Goal: Ask a question: Seek information or help from site administrators or community

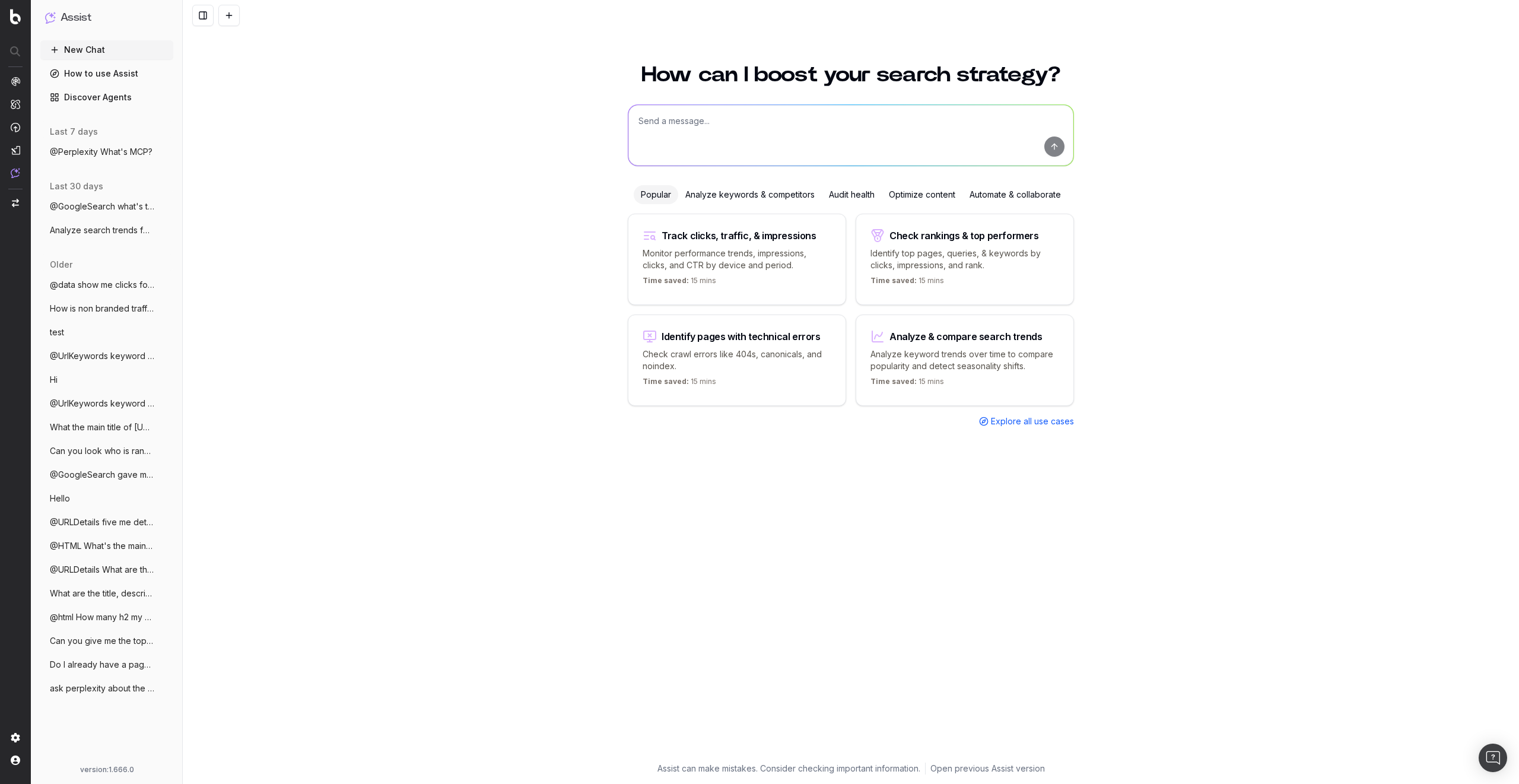
click at [109, 151] on span "@Perplexity What's MCP?" at bounding box center [101, 151] width 103 height 12
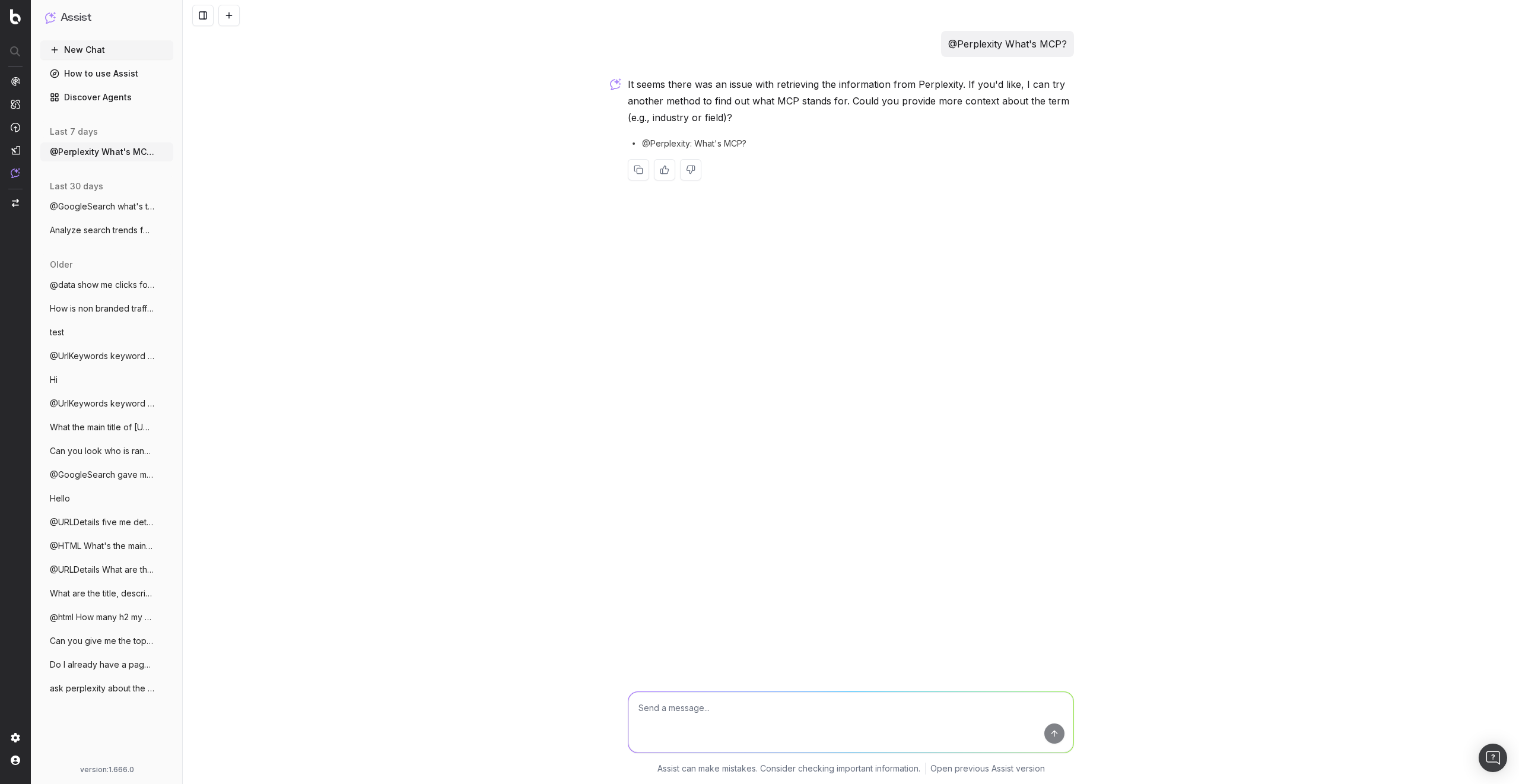
click at [75, 212] on span "@GoogleSearch what's the answer to the l" at bounding box center [102, 207] width 104 height 12
click at [109, 288] on span "@data show me clicks for last 7 days" at bounding box center [102, 285] width 104 height 12
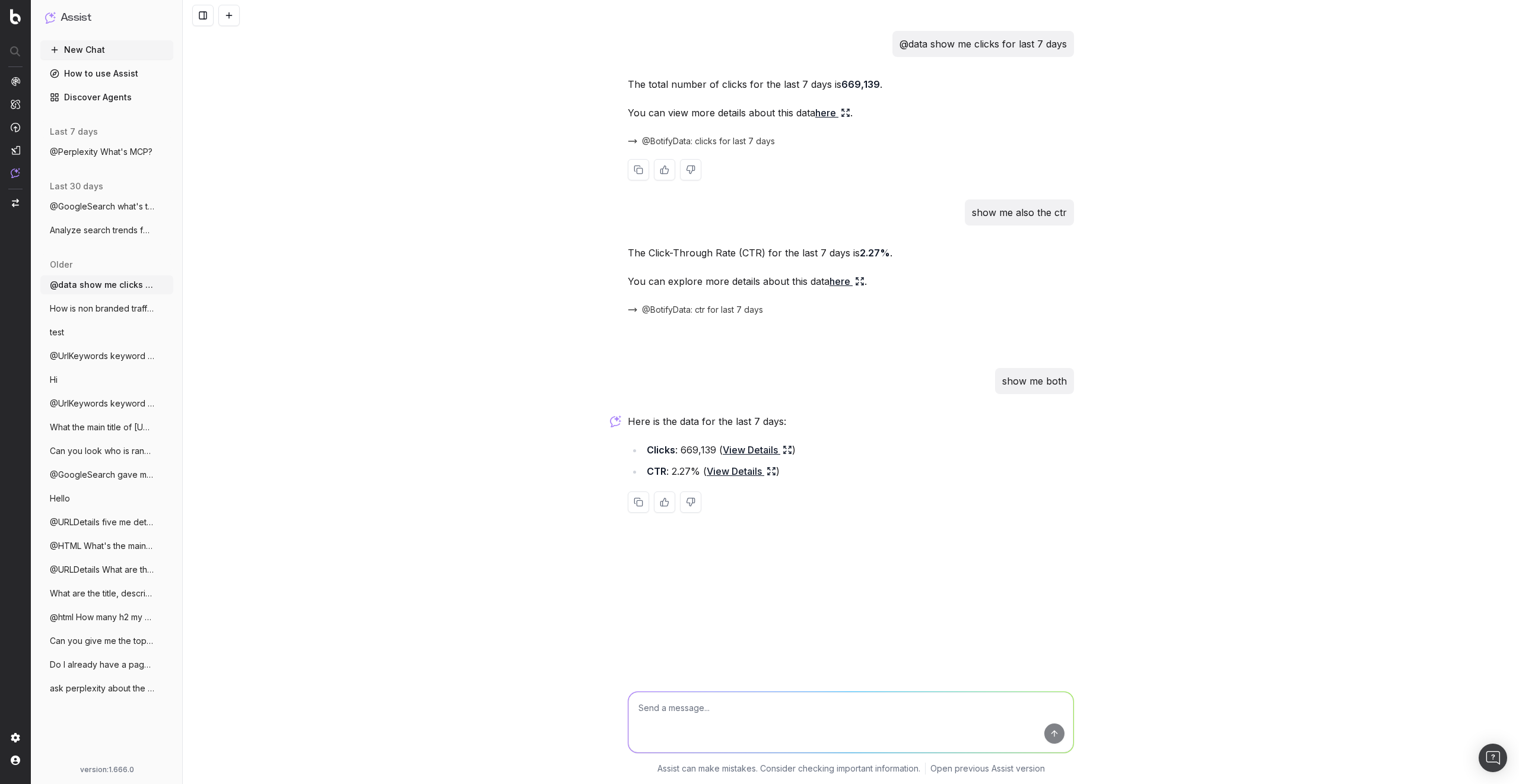
click at [741, 141] on span "@BotifyData: clicks for last 7 days" at bounding box center [708, 141] width 133 height 12
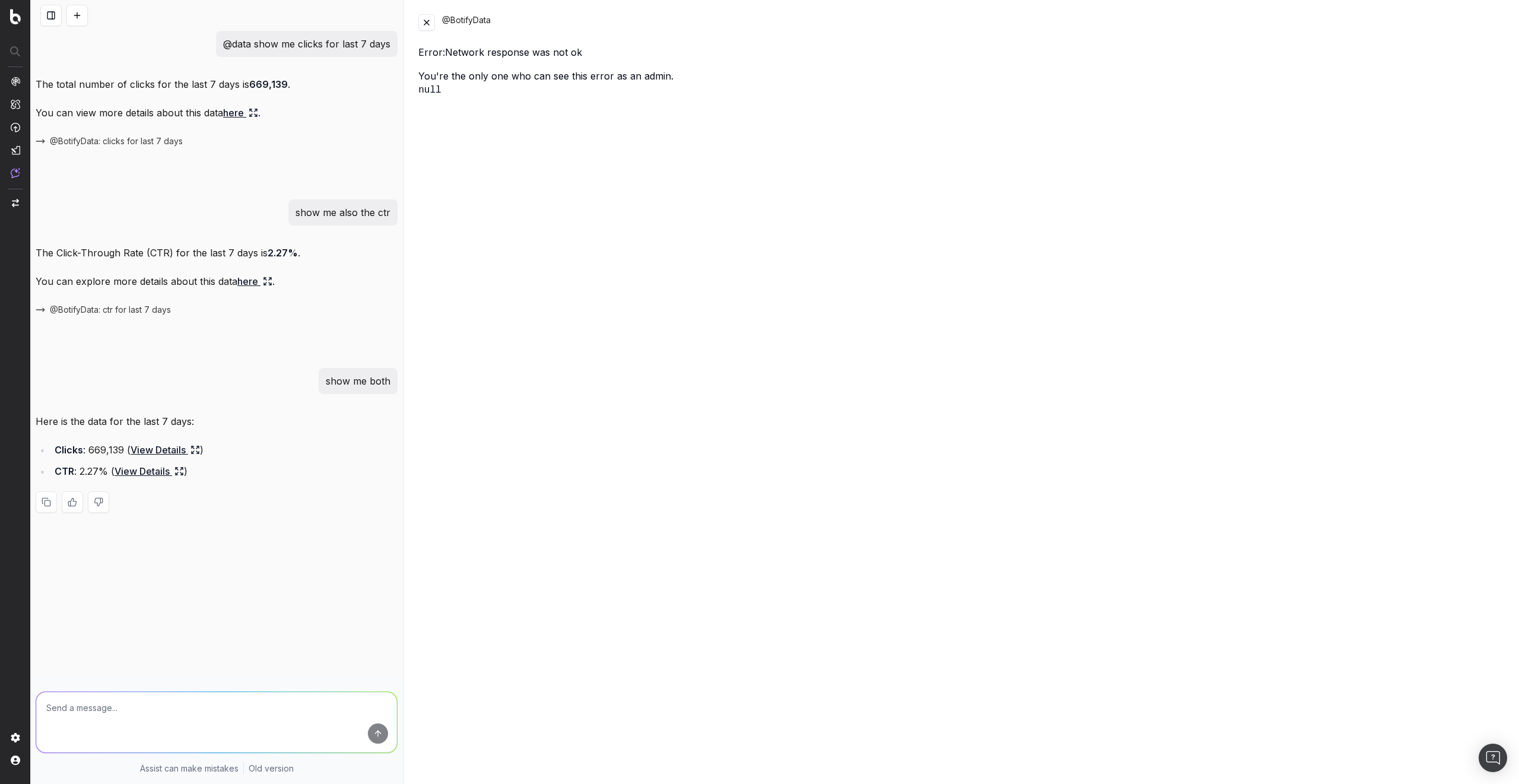
click at [436, 28] on div "@BotifyData" at bounding box center [961, 22] width 1086 height 17
click at [428, 28] on button at bounding box center [426, 22] width 17 height 17
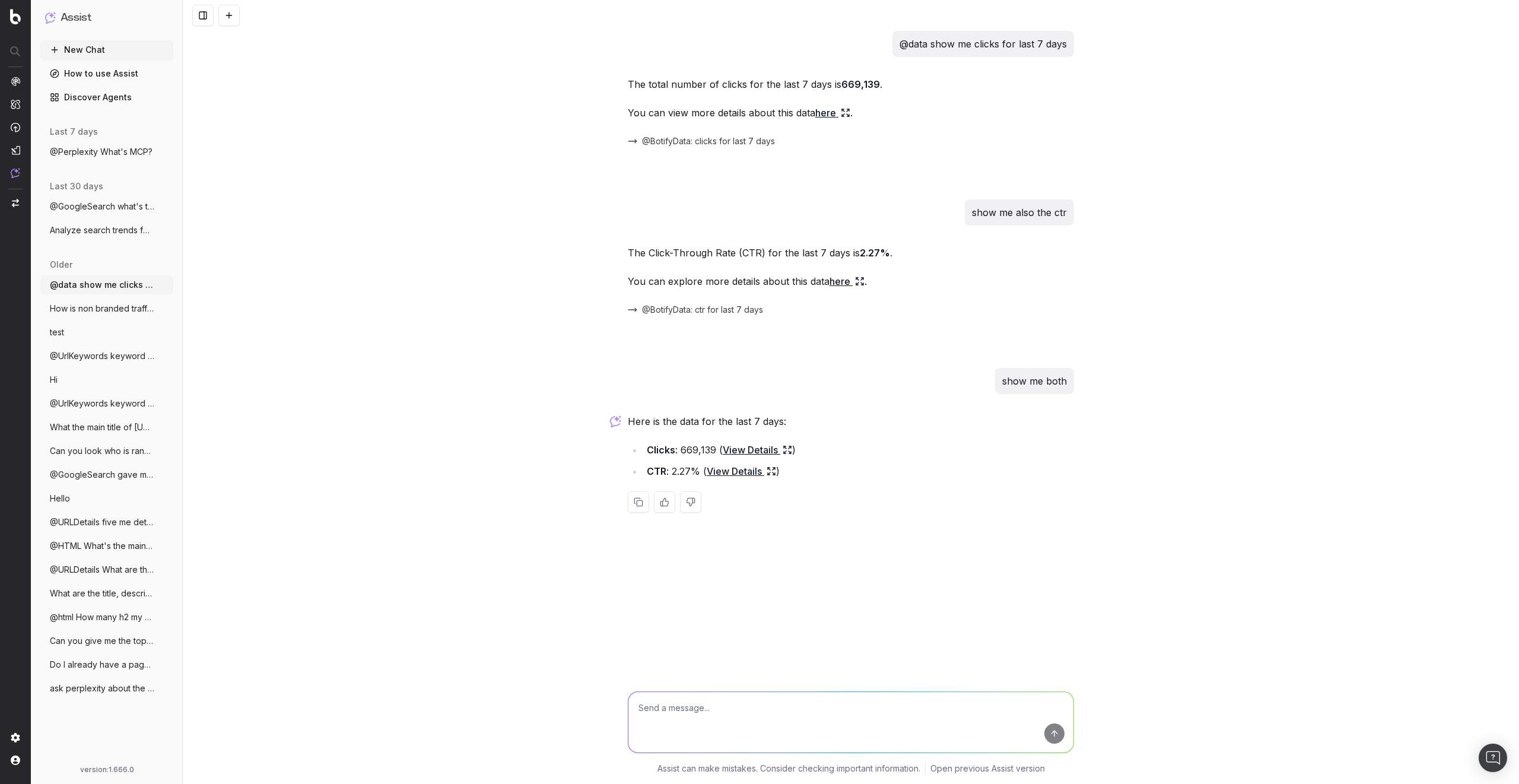
click at [983, 48] on p "@data show me clicks for last 7 days" at bounding box center [983, 43] width 167 height 17
copy p "@data show me clicks for last 7 days"
click at [228, 21] on button at bounding box center [228, 15] width 21 height 21
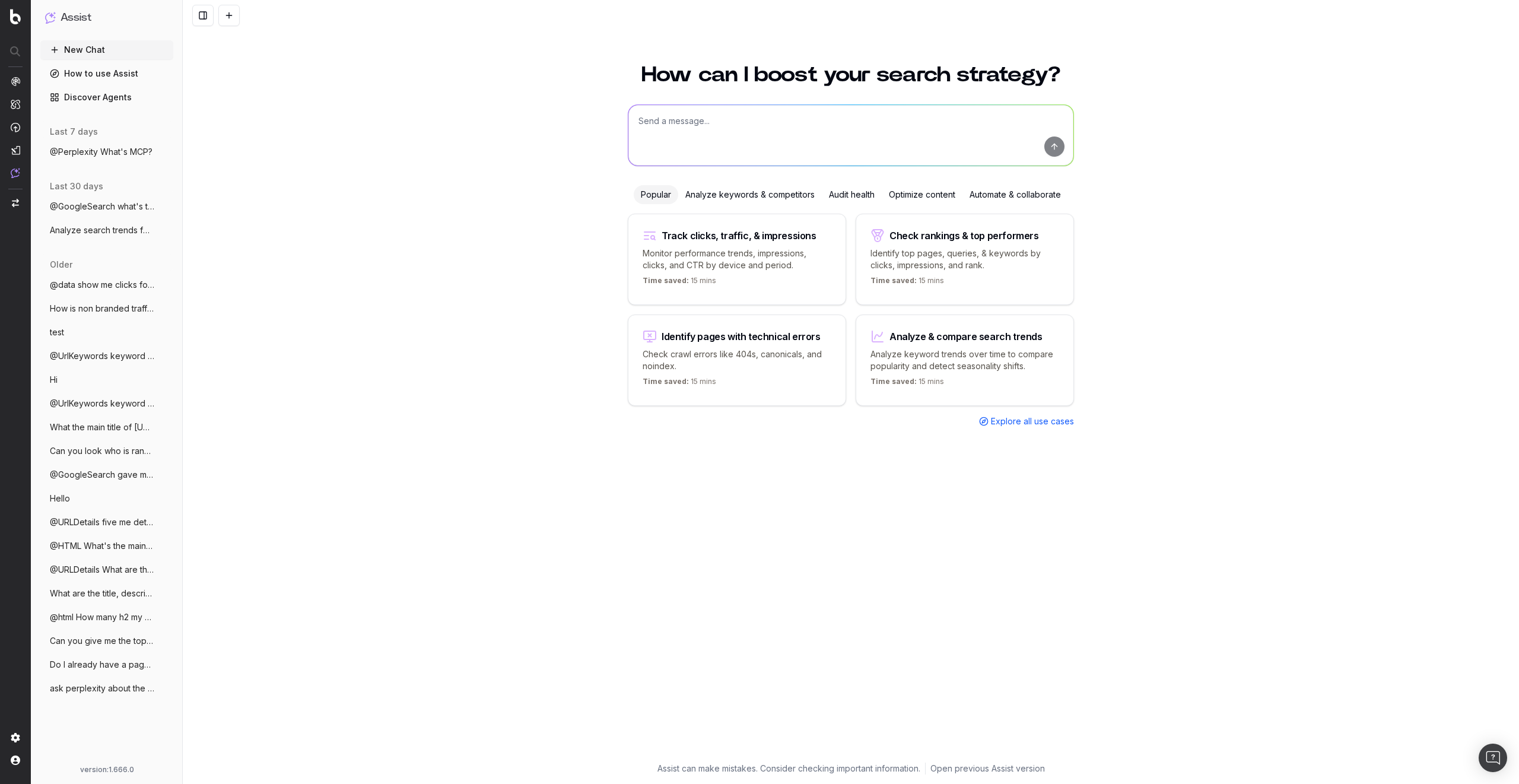
click at [765, 130] on textarea at bounding box center [851, 135] width 445 height 61
paste textarea "@data show me clicks for last 7 days"
type textarea "@data show me clicks for last 7 days"
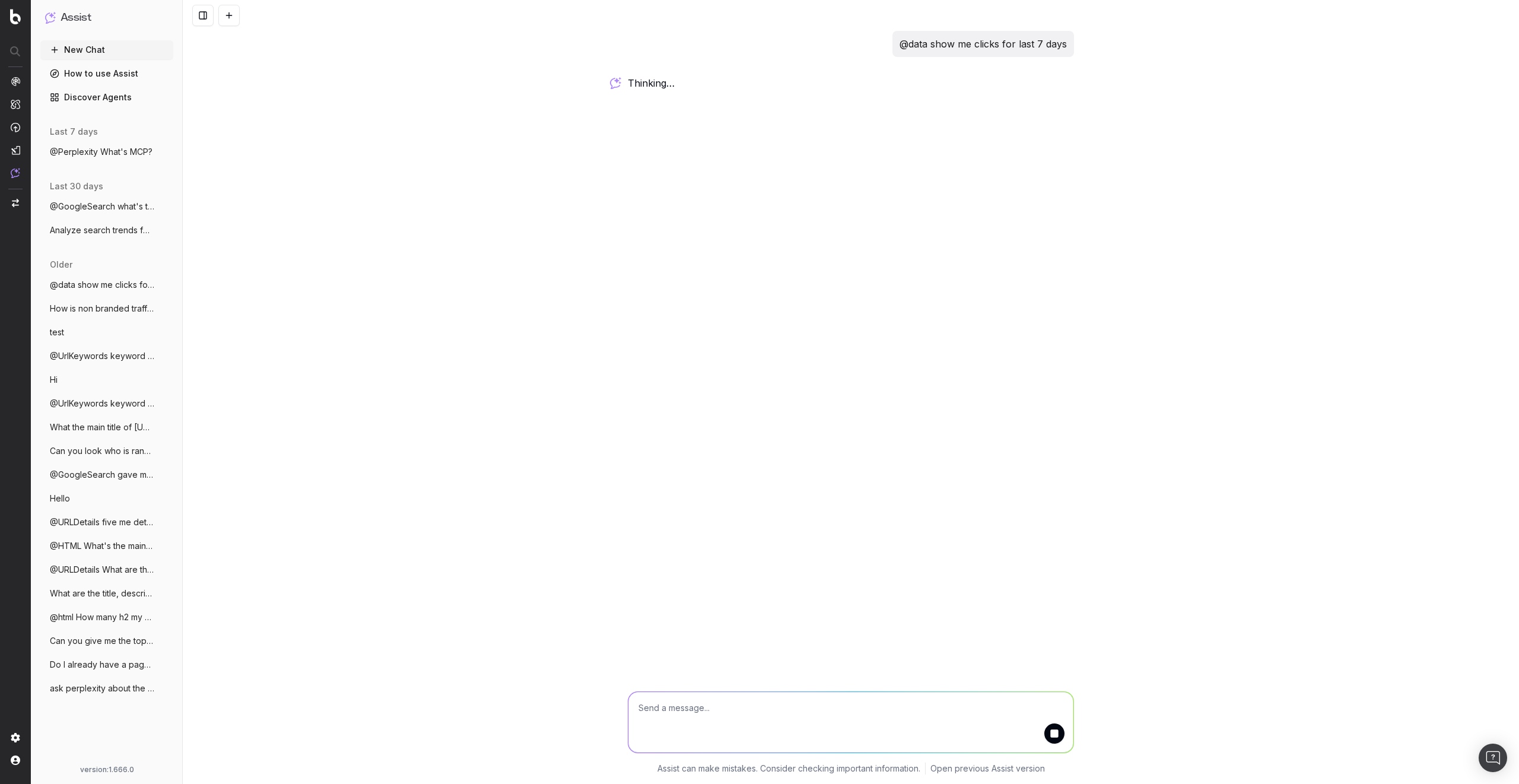
click at [332, 243] on div "@data show me clicks for last 7 days thinking … Assist can make mistakes. Consi…" at bounding box center [851, 392] width 1336 height 784
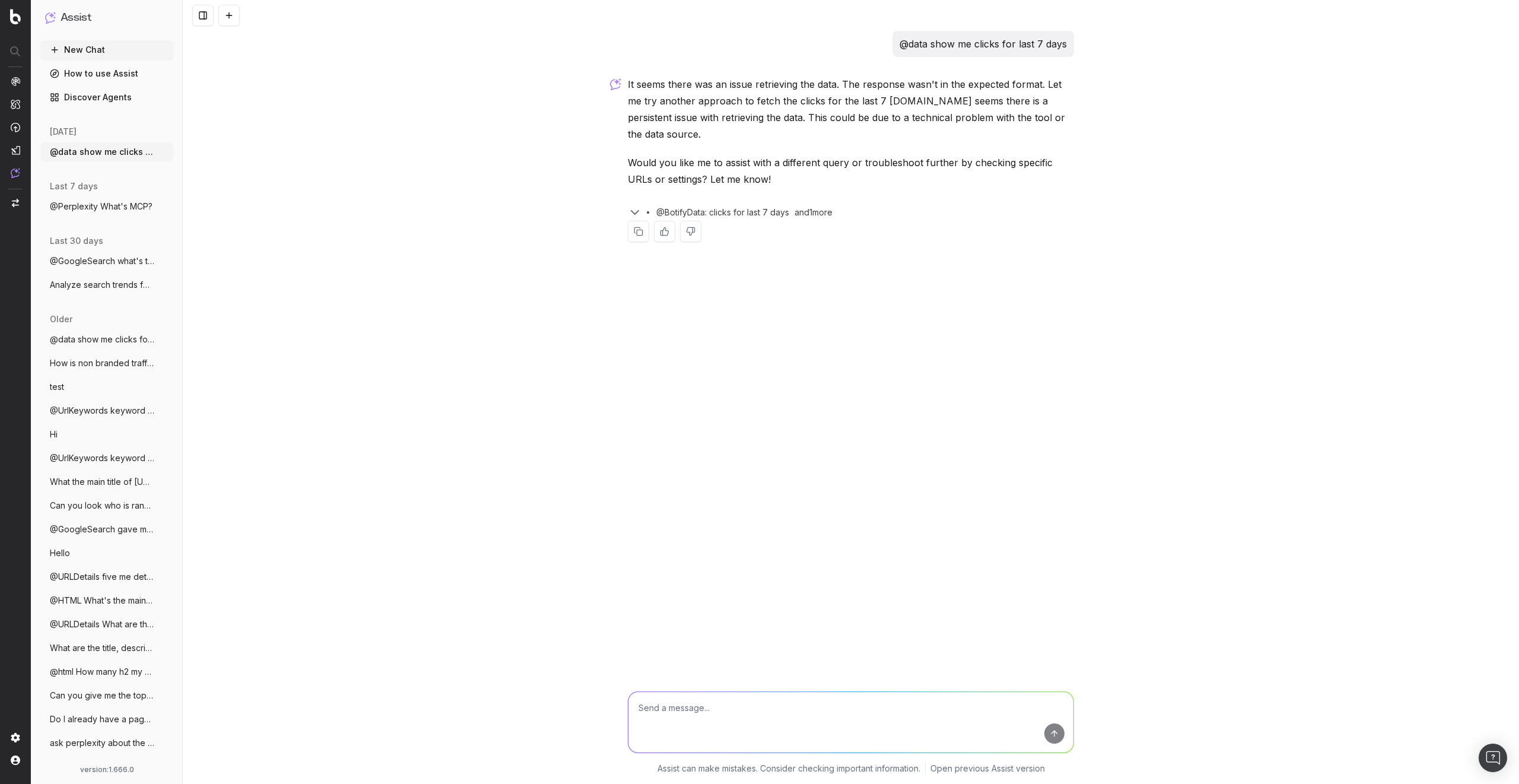
click at [103, 339] on span "@data show me clicks for last 7 days" at bounding box center [102, 339] width 104 height 12
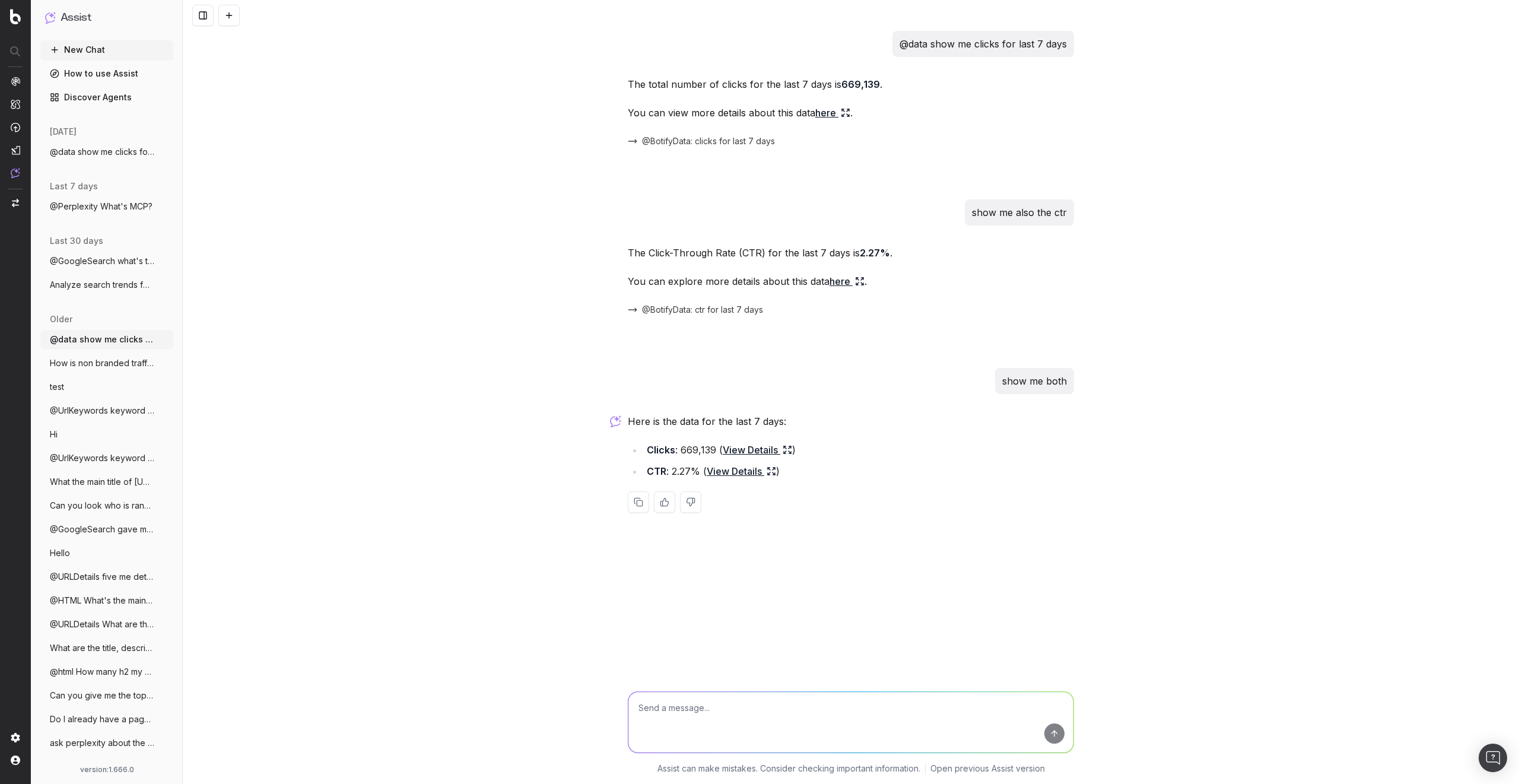
click at [81, 93] on link "Discover Agents" at bounding box center [107, 97] width 133 height 19
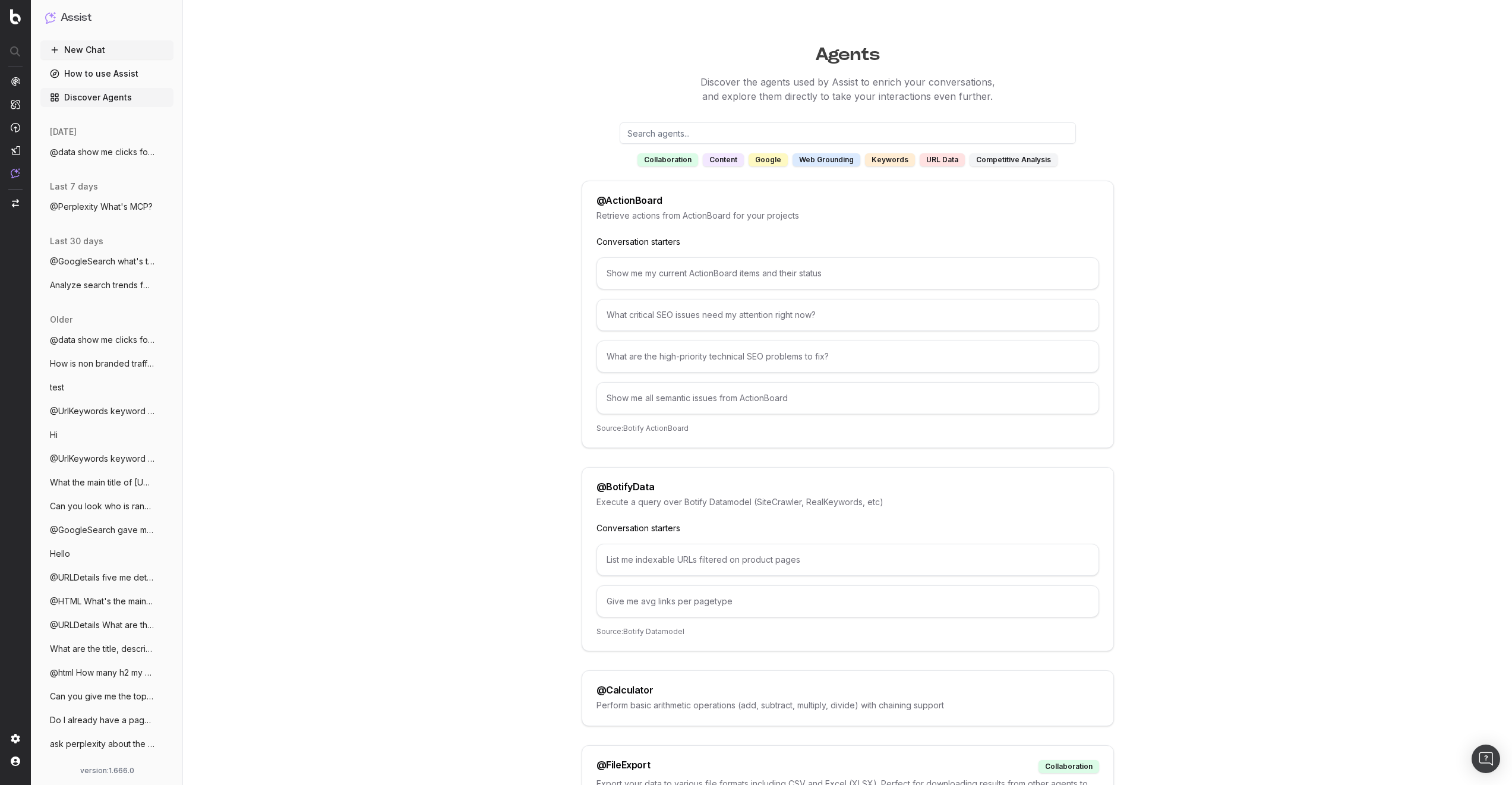
click at [743, 128] on input "text" at bounding box center [847, 133] width 456 height 21
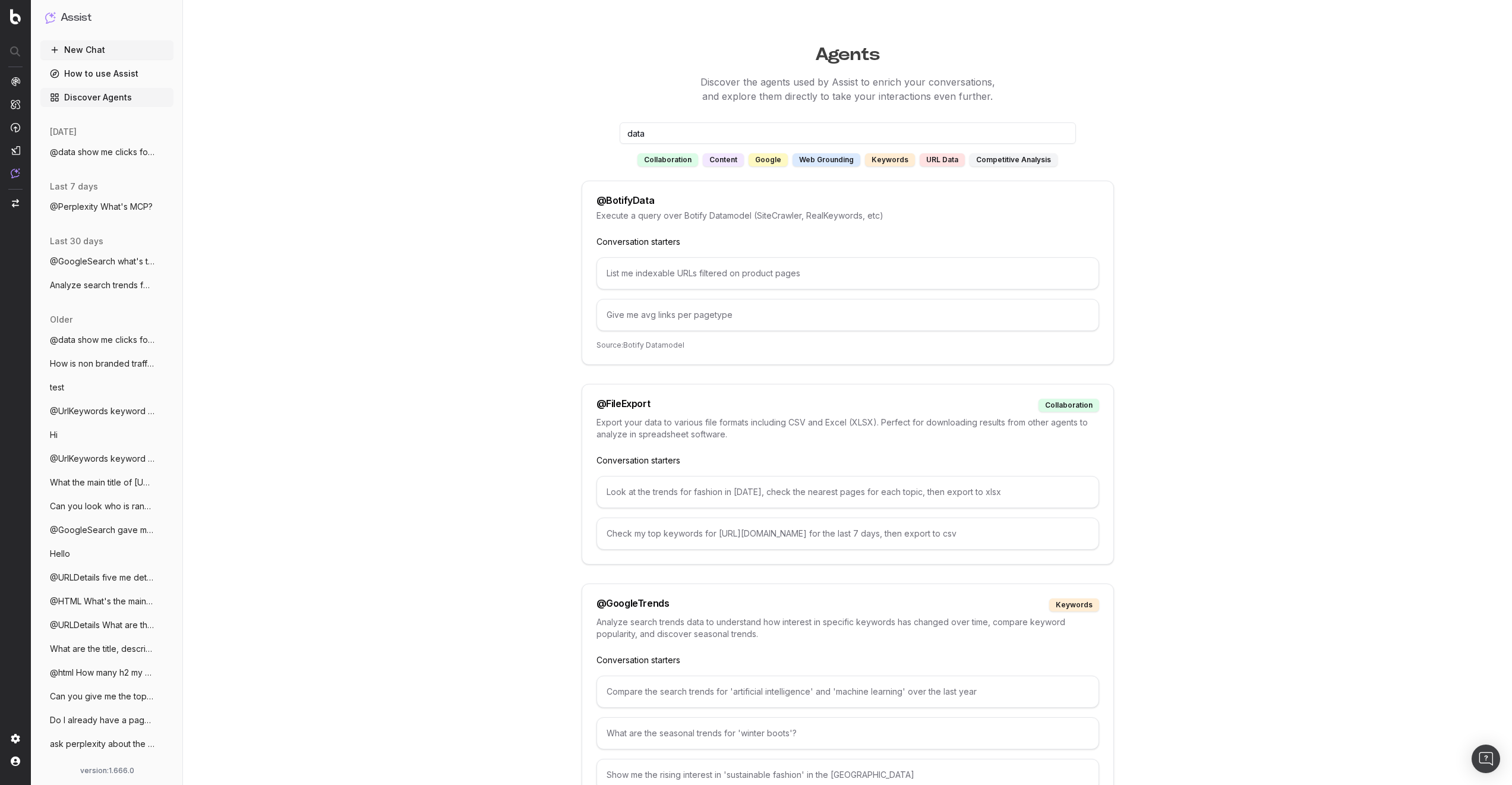
type input "data"
click at [648, 308] on div "Give me avg links per pagetype" at bounding box center [847, 315] width 503 height 32
click at [649, 316] on div "Give me avg links per pagetype" at bounding box center [847, 315] width 503 height 32
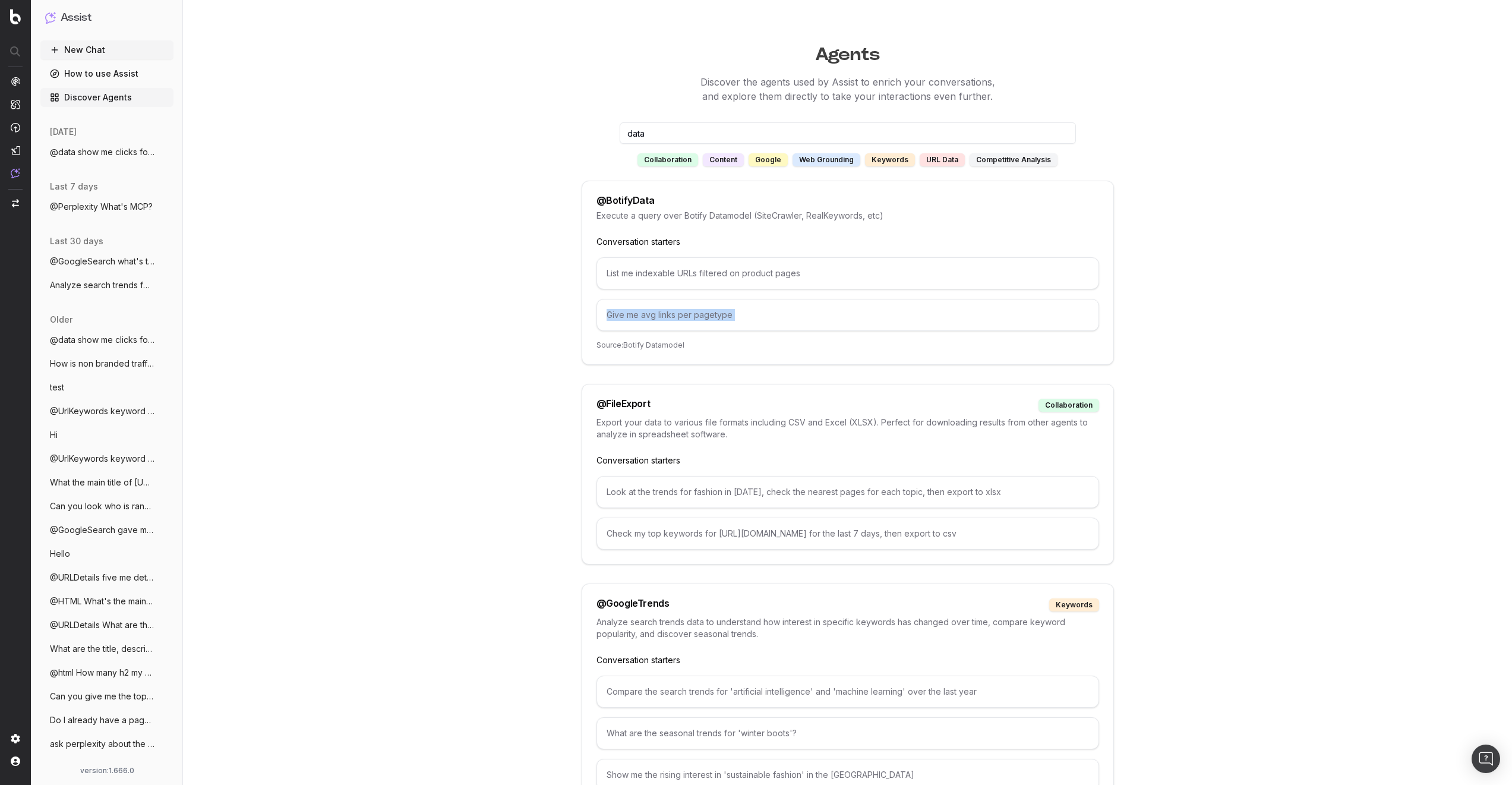
click at [649, 316] on div "Give me avg links per pagetype" at bounding box center [847, 315] width 503 height 32
copy div "Give me avg links per pagetype"
click at [123, 52] on button "New Chat" at bounding box center [107, 50] width 133 height 19
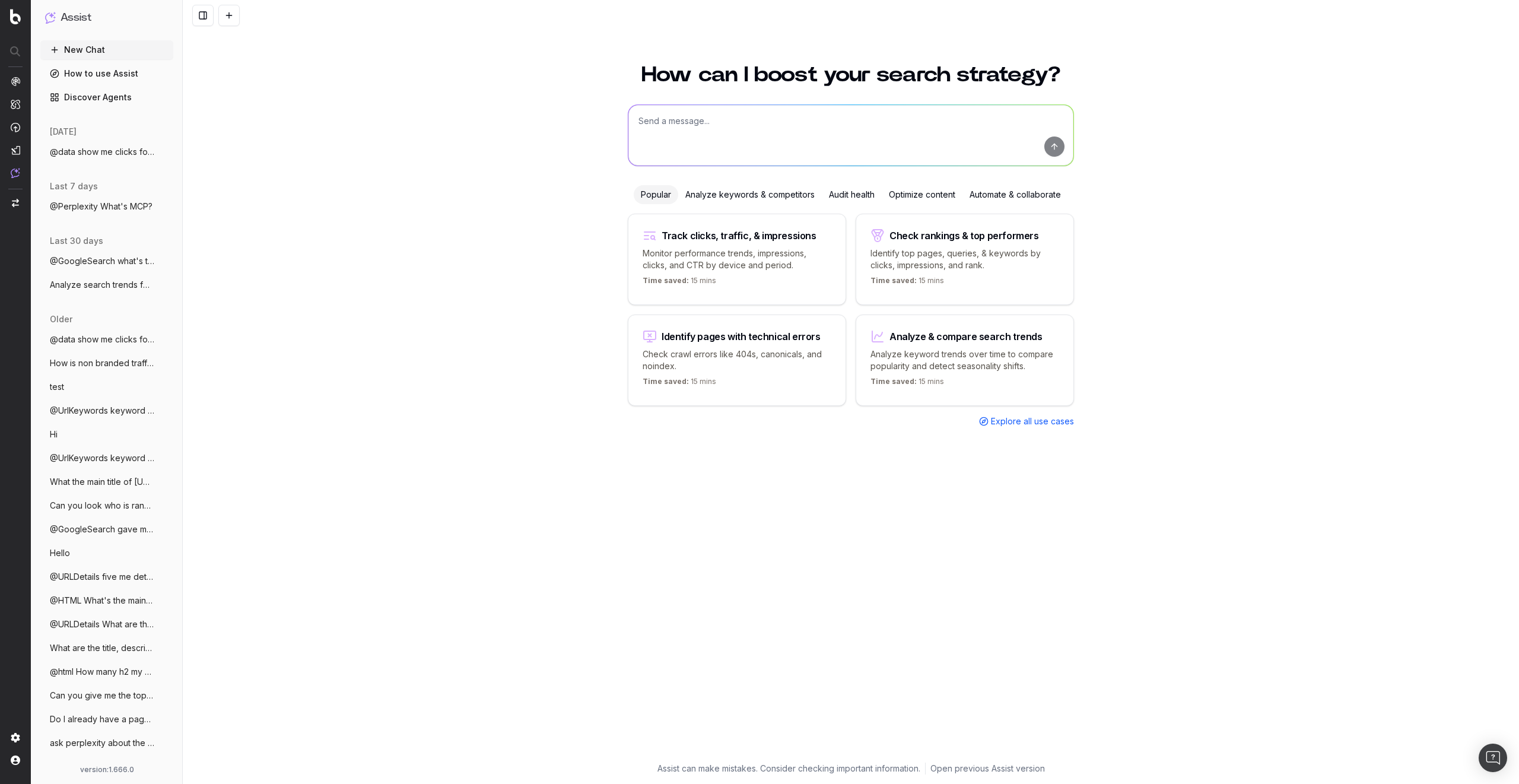
click at [664, 123] on textarea at bounding box center [851, 135] width 445 height 61
paste textarea "Give me avg links per pagetype"
type textarea "@BotifyData Give me avg links per pagetype"
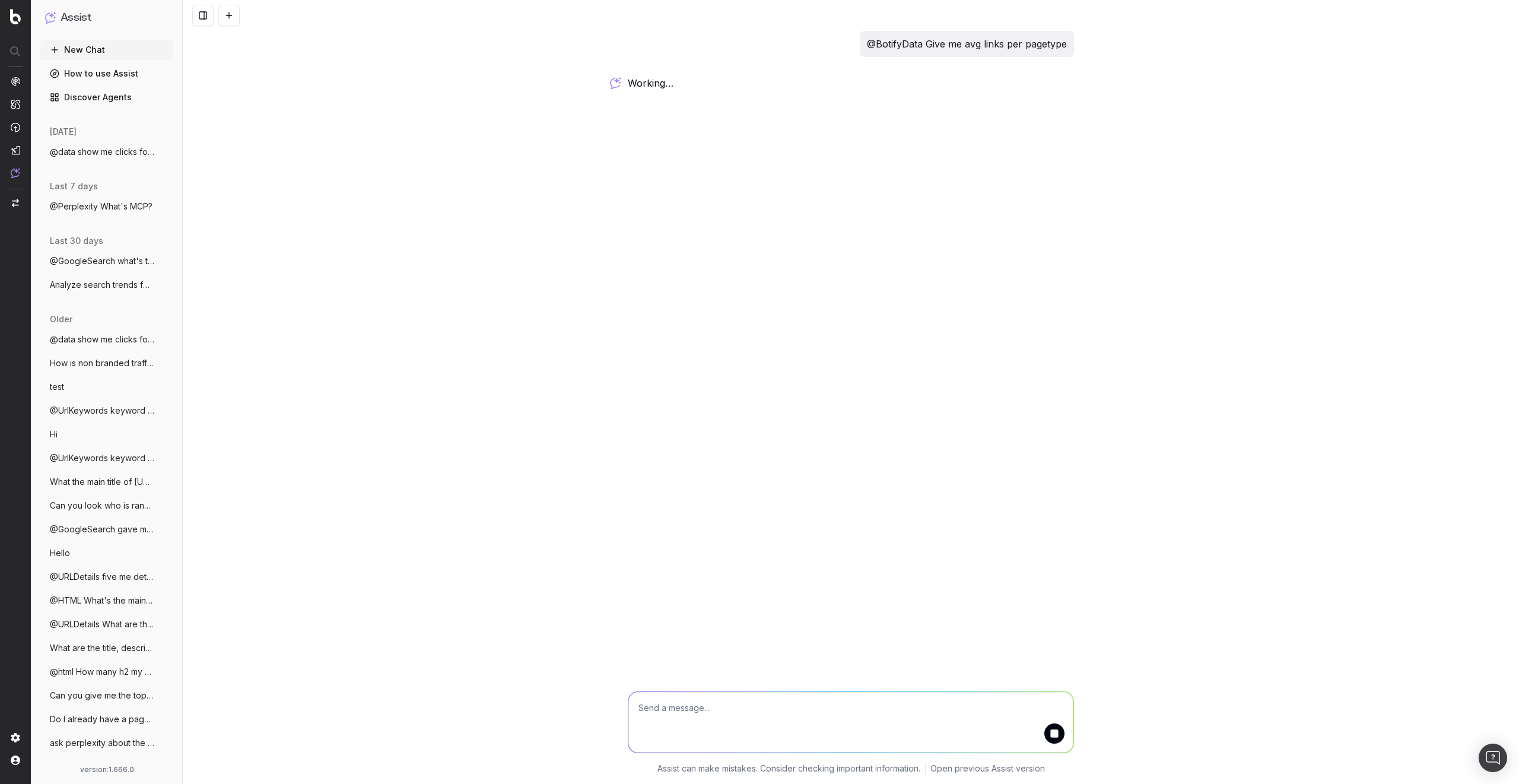
drag, startPoint x: 425, startPoint y: 264, endPoint x: 355, endPoint y: 274, distance: 70.7
click at [355, 274] on div "@BotifyData Give me avg links per pagetype working … Assist can make mistakes. …" at bounding box center [851, 392] width 1336 height 784
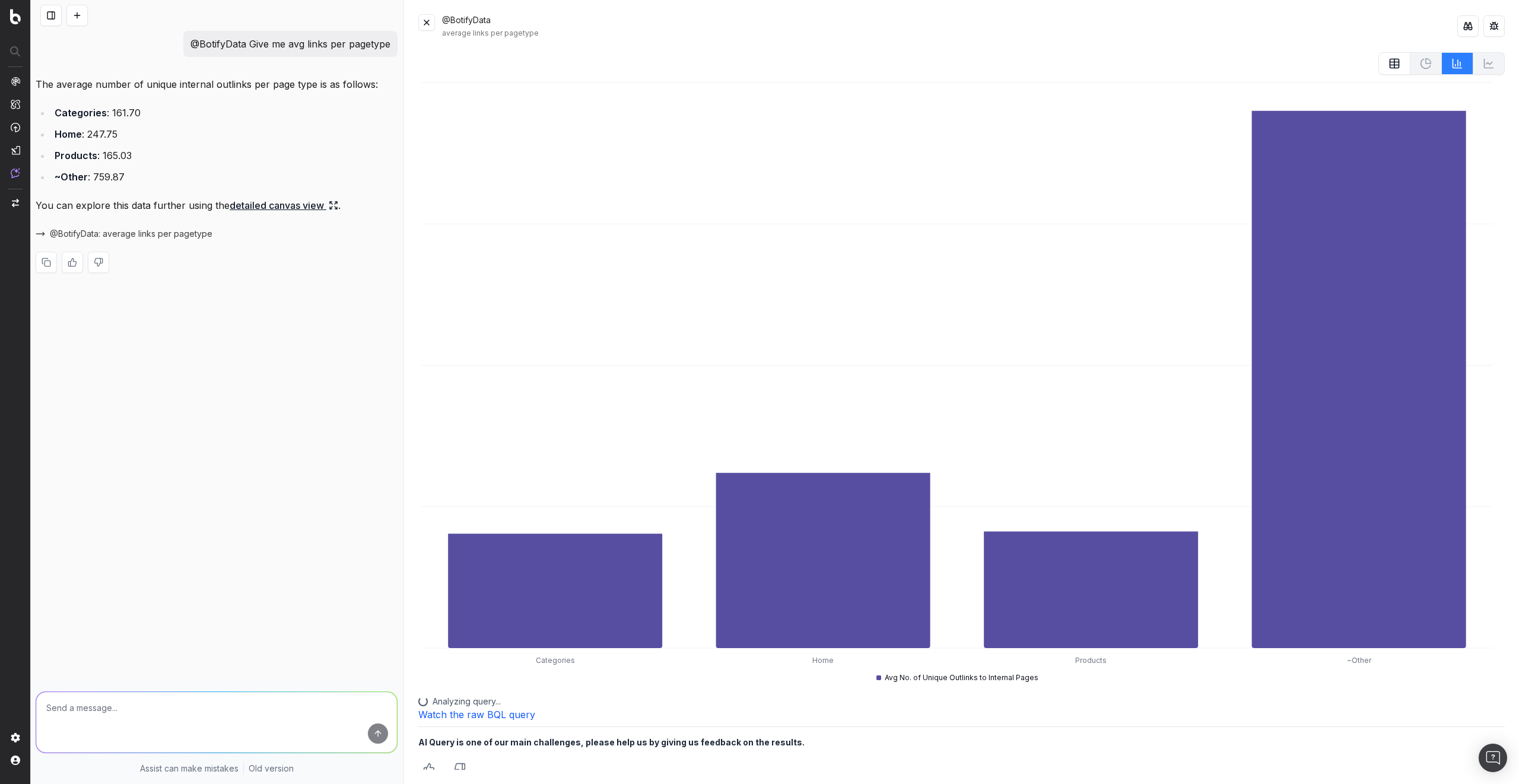
click at [1389, 64] on icon at bounding box center [1394, 63] width 12 height 12
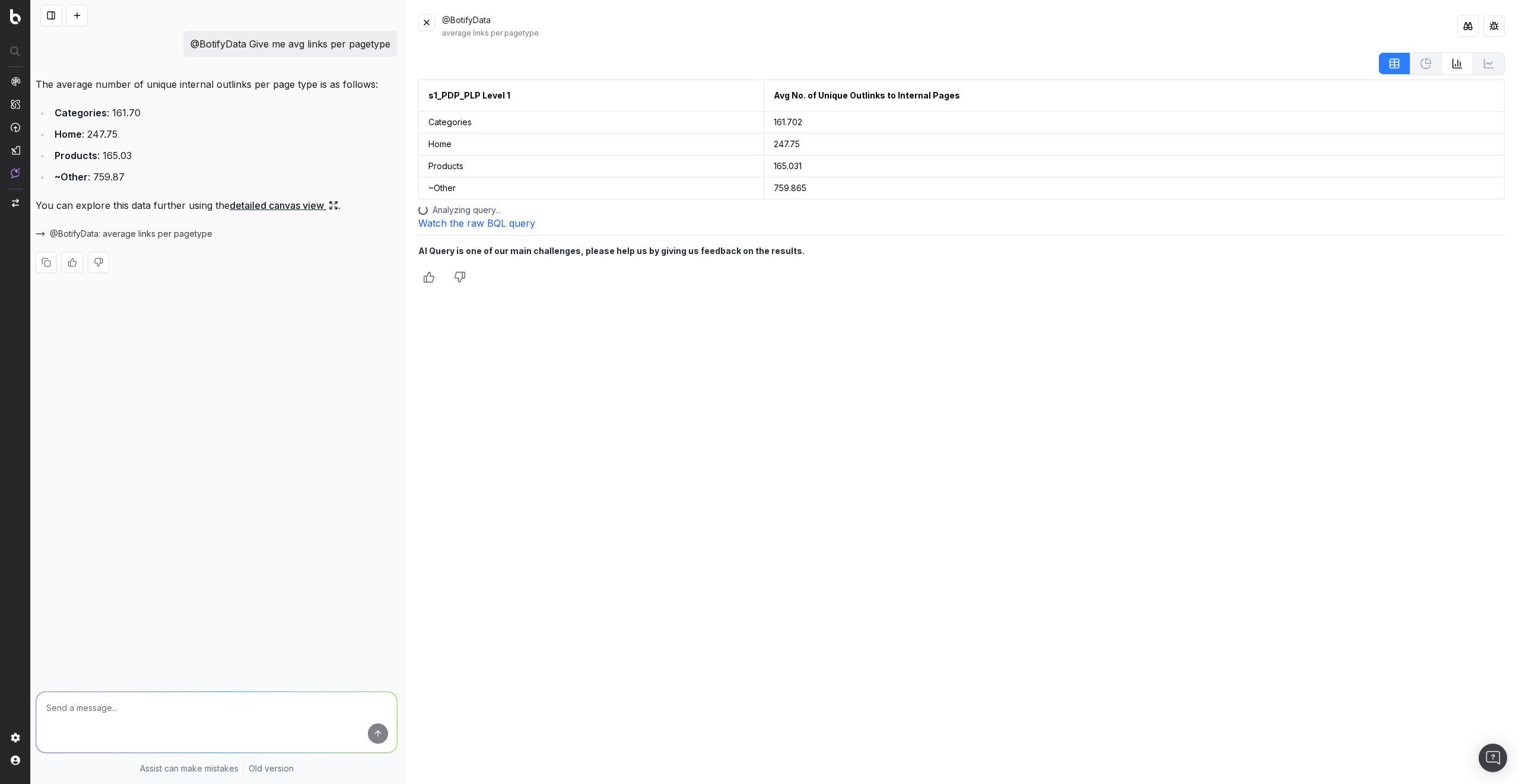
click at [1492, 96] on button at bounding box center [1493, 95] width 21 height 21
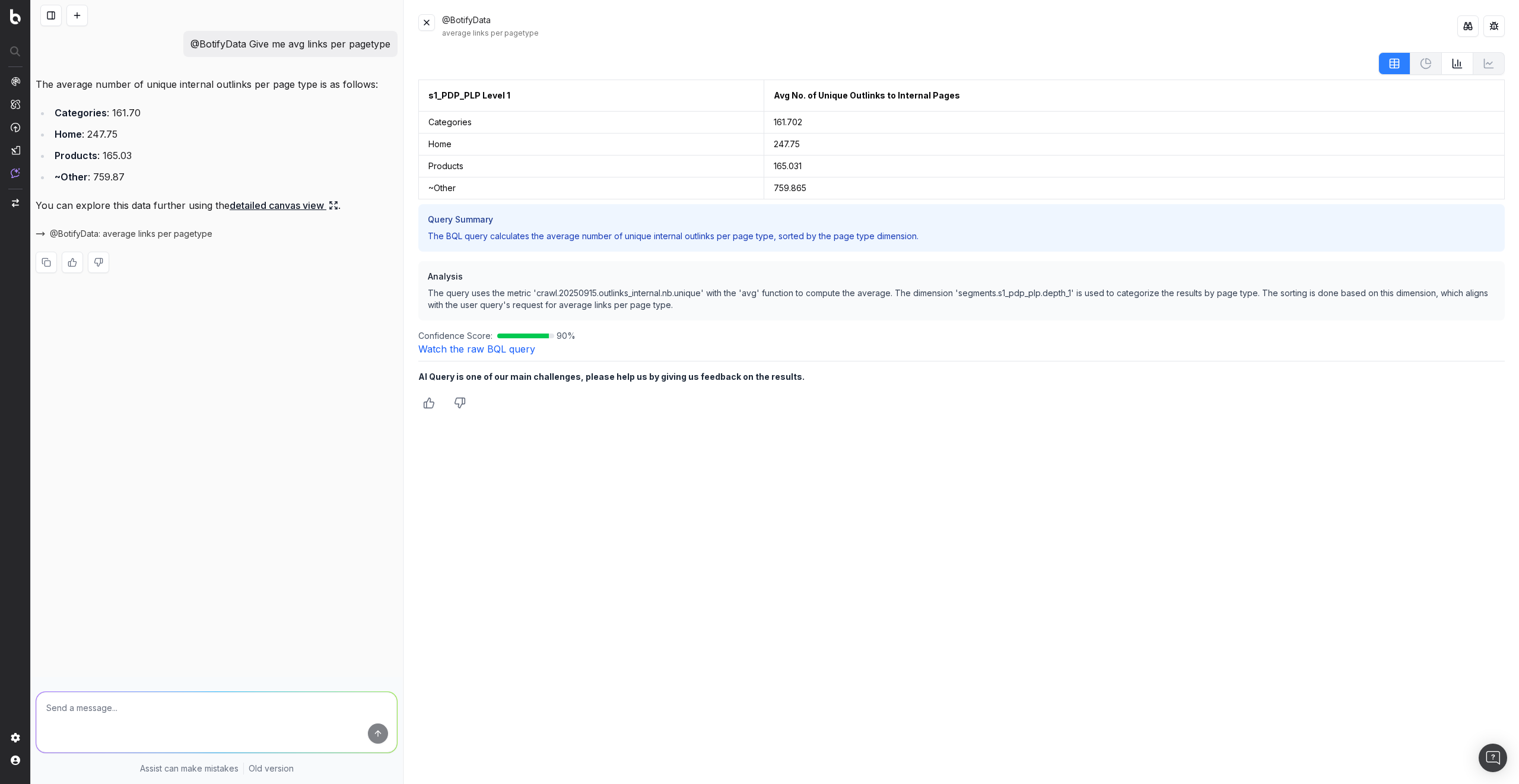
click at [428, 26] on button at bounding box center [426, 22] width 17 height 17
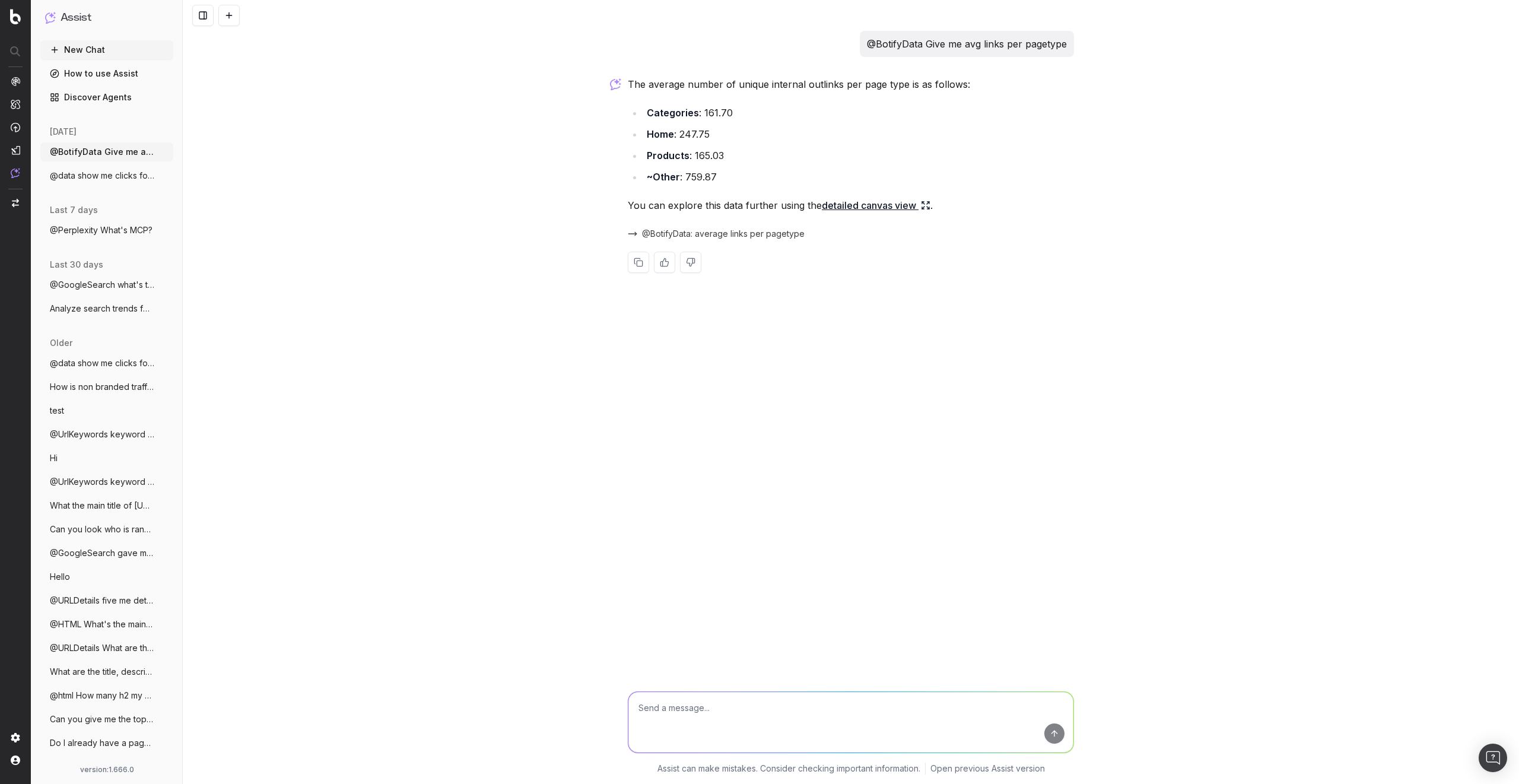
click at [674, 712] on textarea at bounding box center [851, 722] width 445 height 61
type textarea "show me the data in a table"
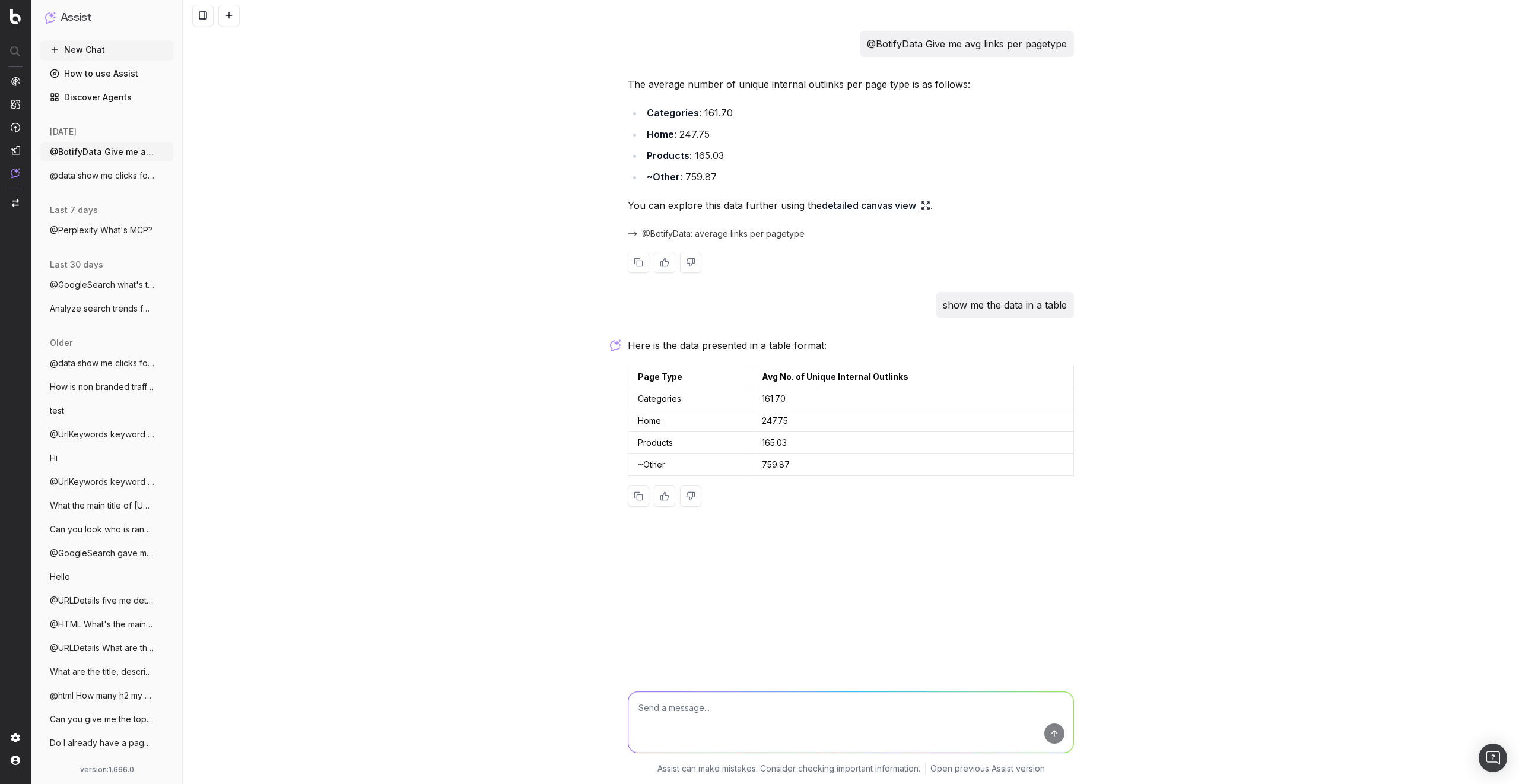
click at [770, 239] on span "@BotifyData: average links per pagetype" at bounding box center [723, 233] width 162 height 12
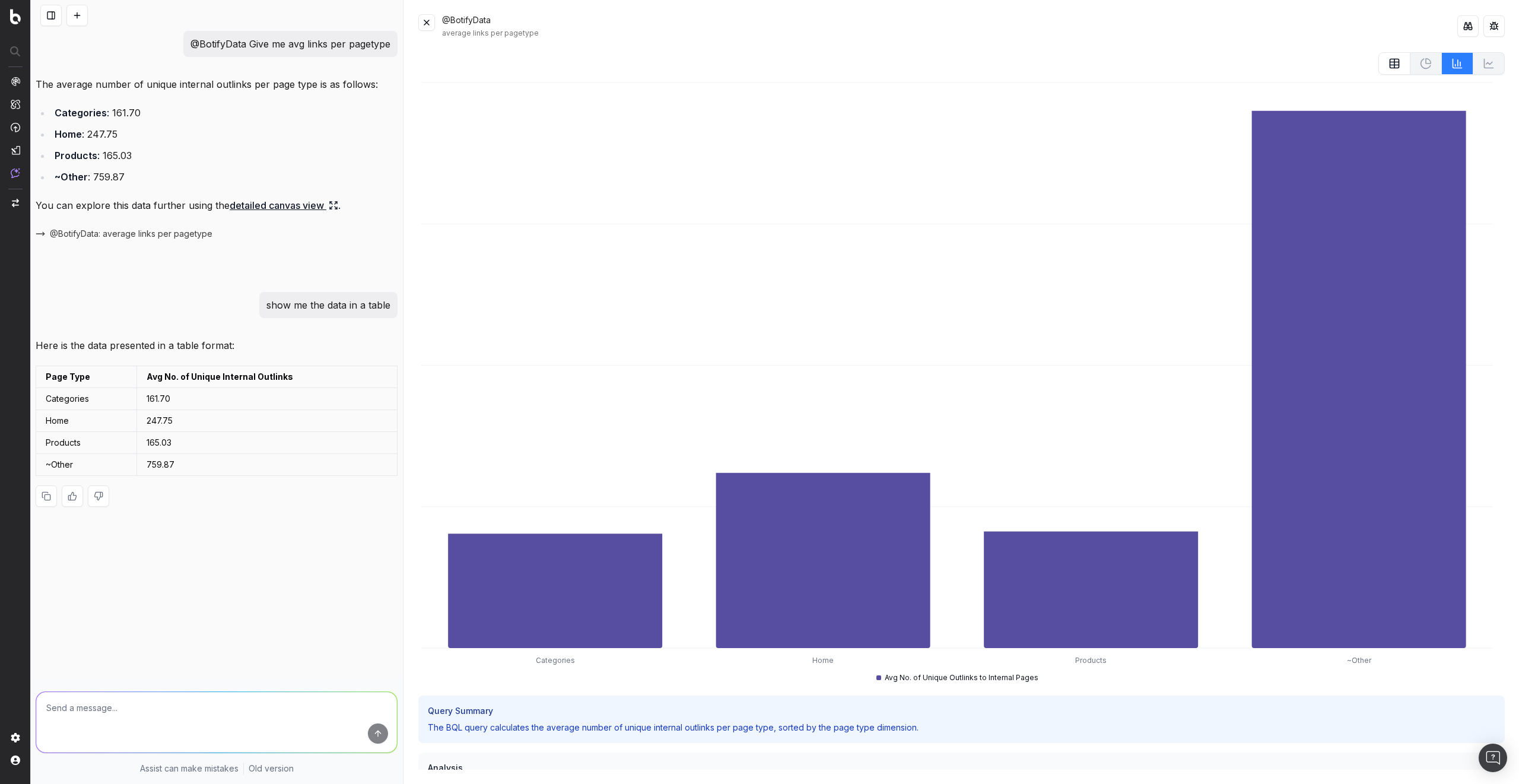
click at [1390, 65] on icon at bounding box center [1394, 65] width 9 height 0
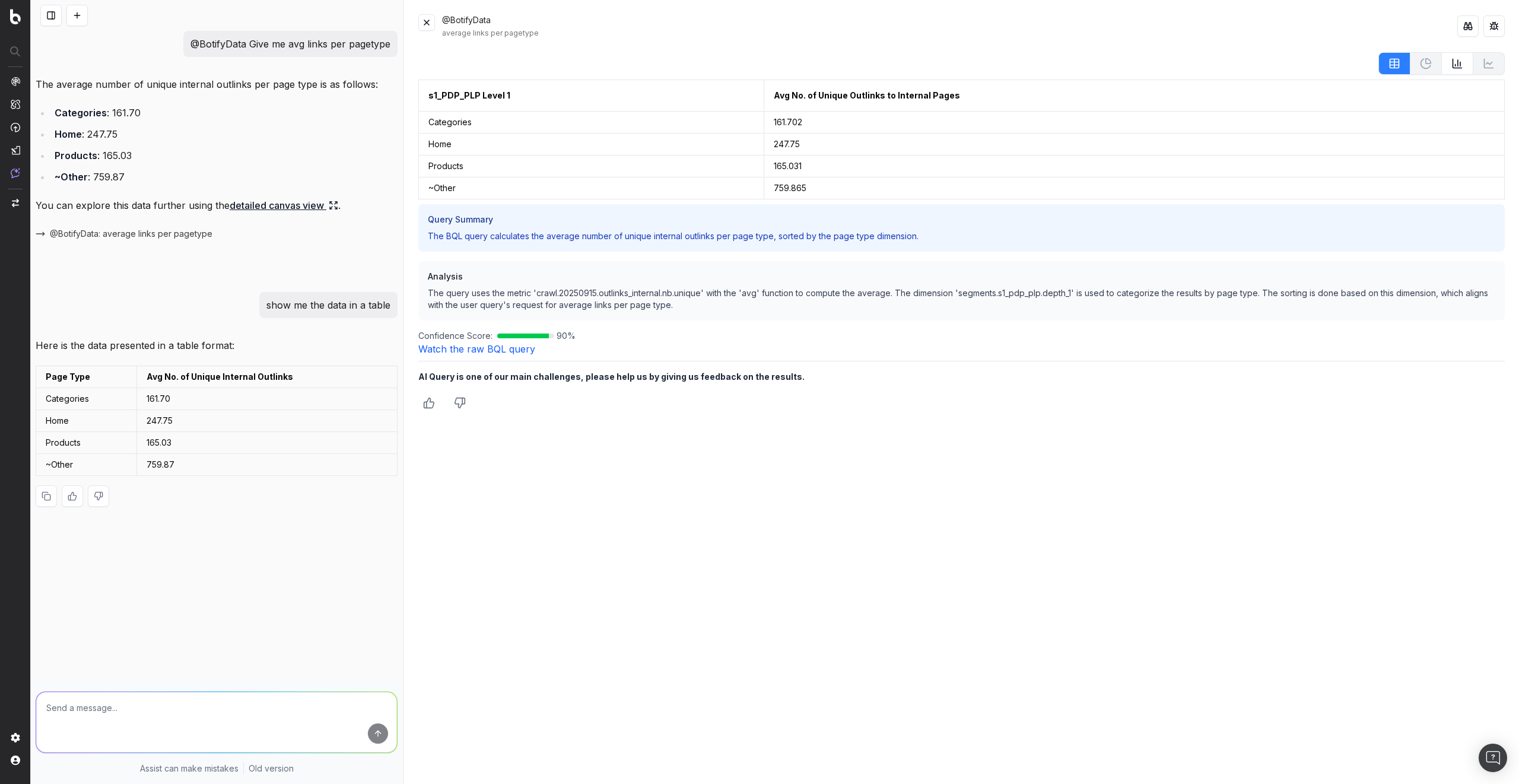
click at [388, 373] on button at bounding box center [386, 376] width 21 height 21
click at [1491, 98] on button at bounding box center [1493, 95] width 21 height 21
click at [430, 25] on button at bounding box center [426, 22] width 17 height 17
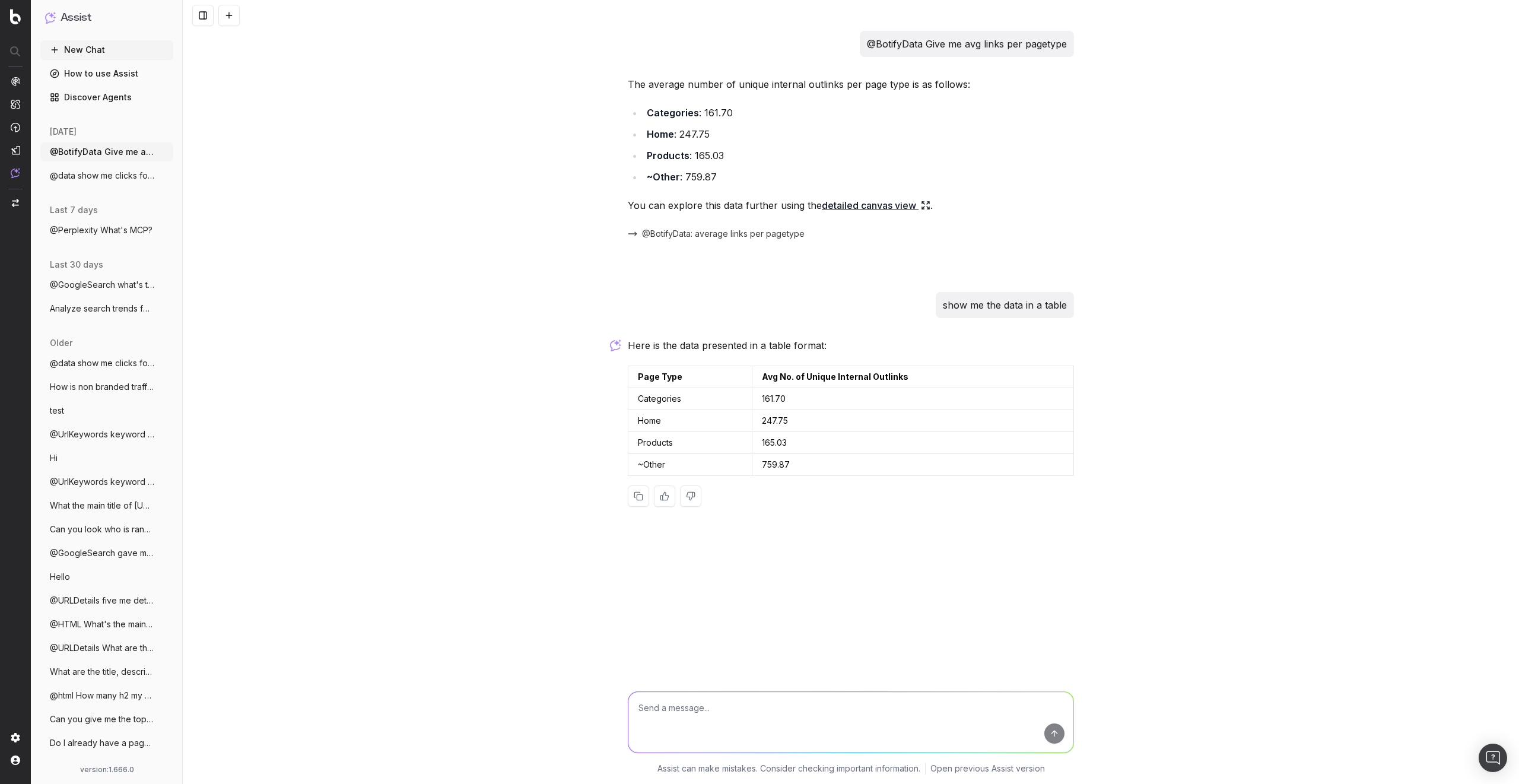
click at [339, 200] on div "@BotifyData Give me avg links per pagetype The average number of unique interna…" at bounding box center [851, 392] width 1336 height 784
click at [721, 234] on span "@BotifyData: average links per pagetype" at bounding box center [723, 233] width 162 height 12
click at [945, 47] on p "@BotifyData Give me avg links per pagetype" at bounding box center [967, 43] width 200 height 17
click at [945, 46] on p "@BotifyData Give me avg links per pagetype" at bounding box center [967, 43] width 200 height 17
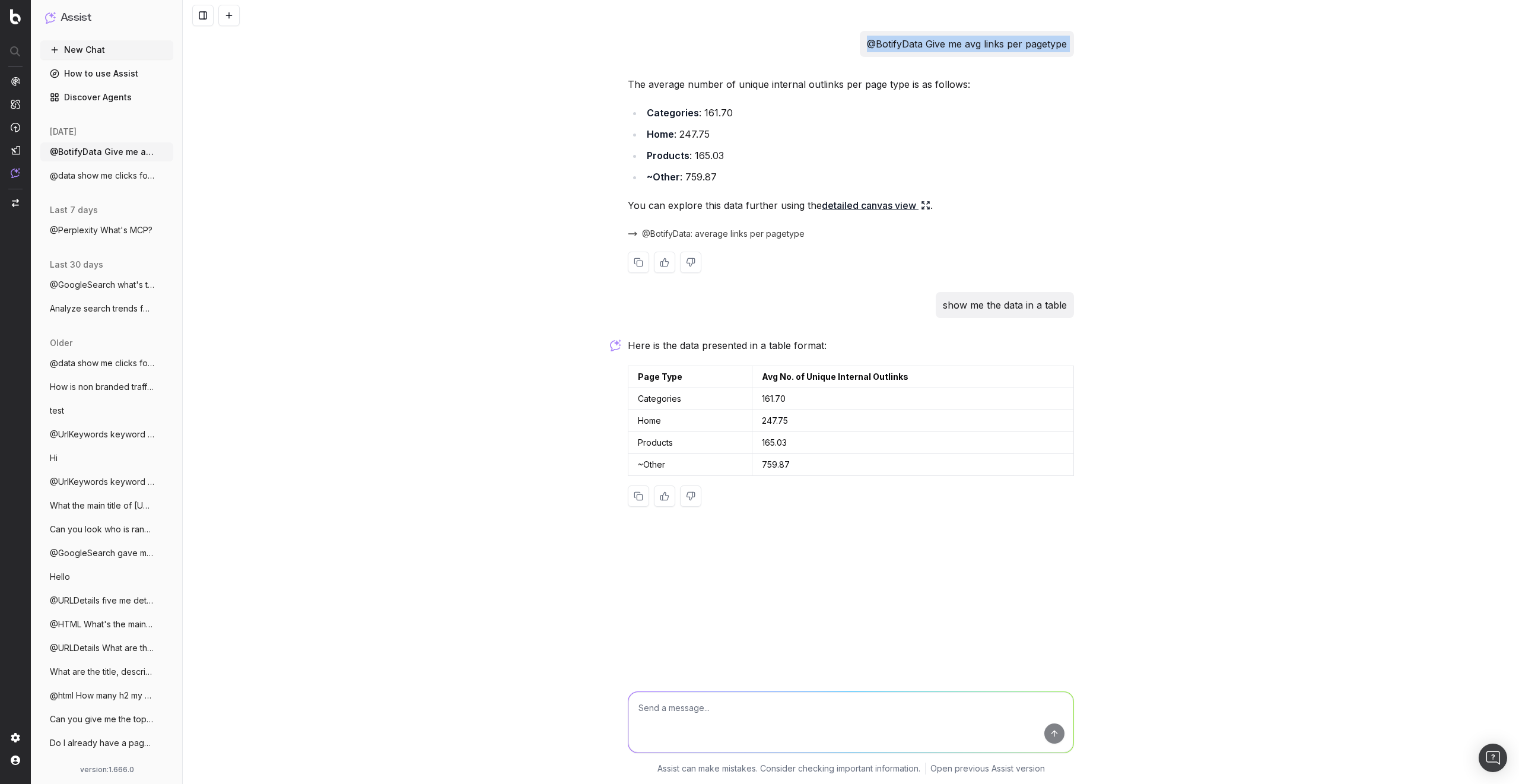
copy p "@BotifyData Give me avg links per pagetype"
click at [231, 17] on button at bounding box center [228, 15] width 21 height 21
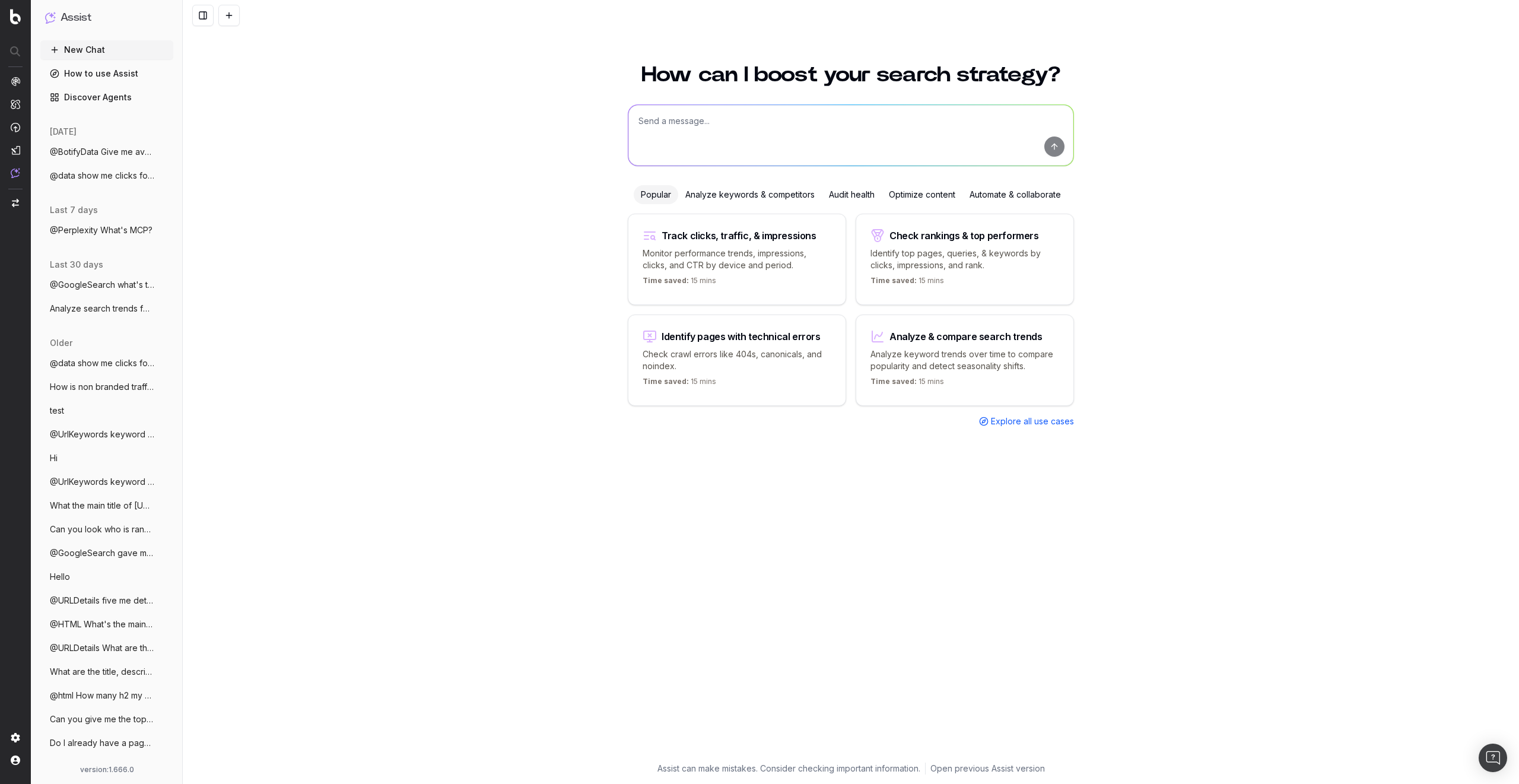
click at [712, 125] on textarea at bounding box center [851, 135] width 445 height 61
paste textarea "@BotifyData Give me avg links per pagetype"
type textarea "@BotifyData Give me avg links per pagetype"
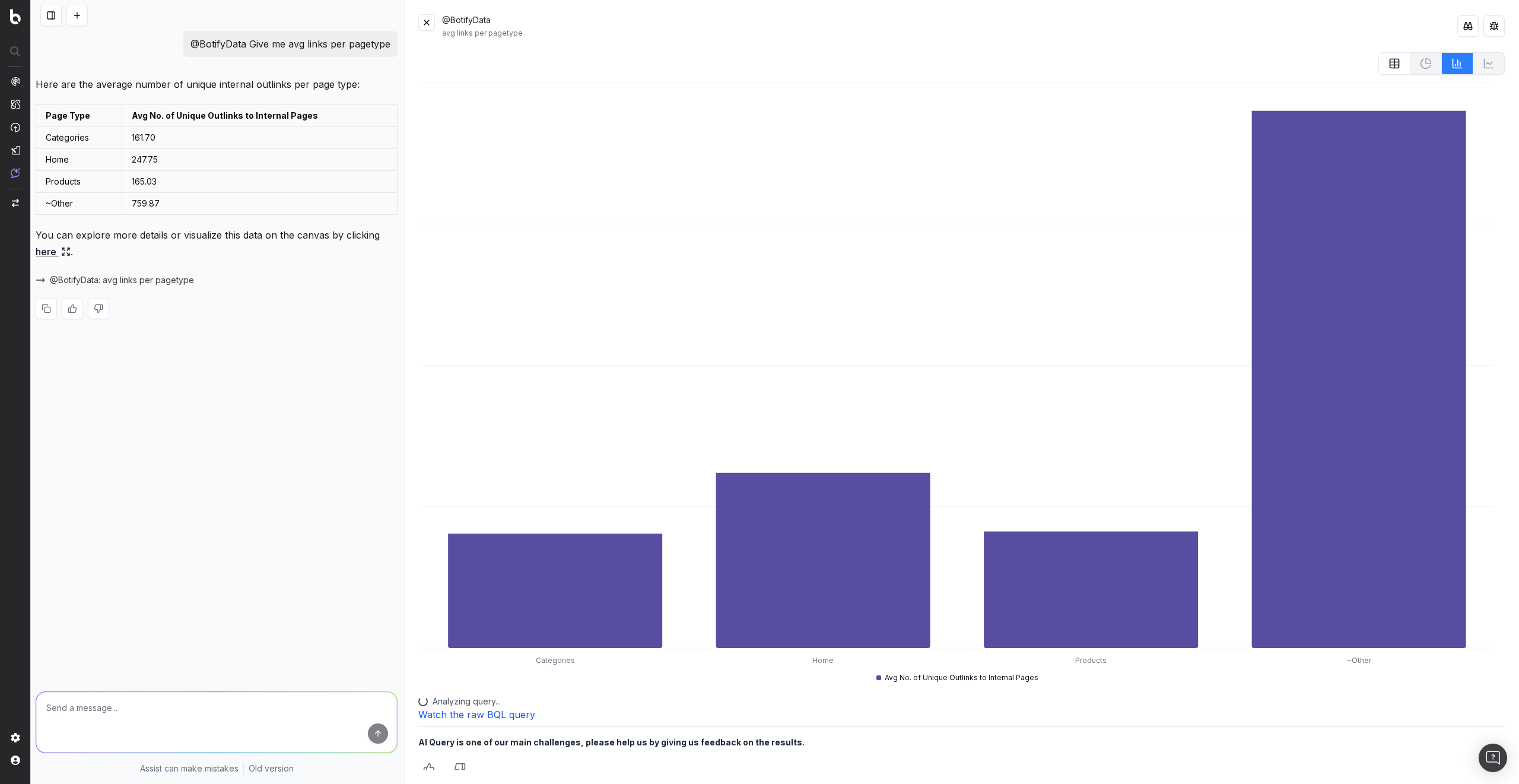
click at [1389, 61] on icon at bounding box center [1394, 63] width 12 height 12
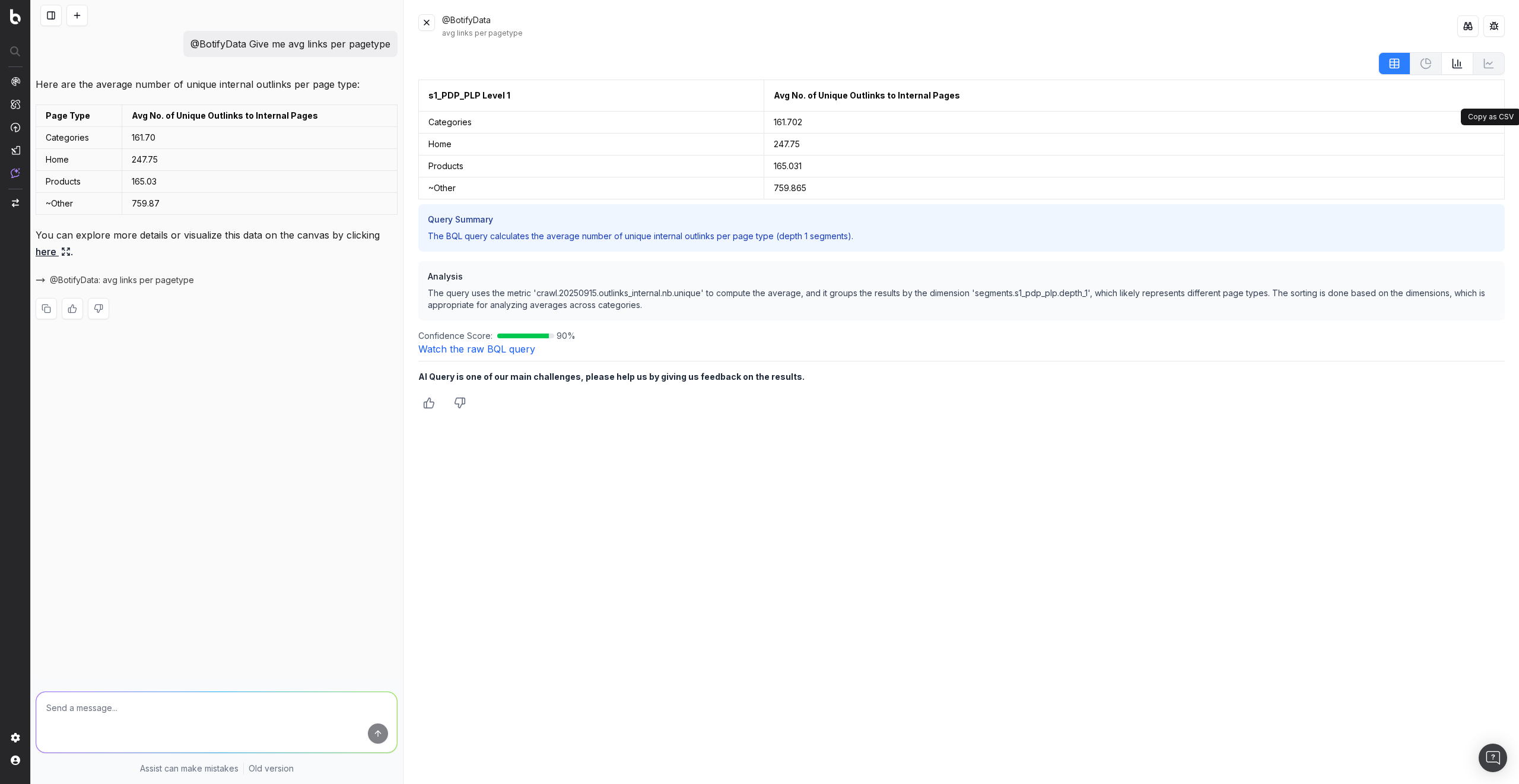
click at [1495, 100] on button at bounding box center [1493, 95] width 21 height 21
drag, startPoint x: 1175, startPoint y: 36, endPoint x: 1406, endPoint y: 22, distance: 231.4
click at [1177, 36] on div "avg links per pagetype" at bounding box center [949, 33] width 1015 height 9
click at [1498, 20] on icon "Notifications (F8)" at bounding box center [1499, 19] width 9 height 9
click at [1473, 26] on button at bounding box center [1468, 25] width 21 height 21
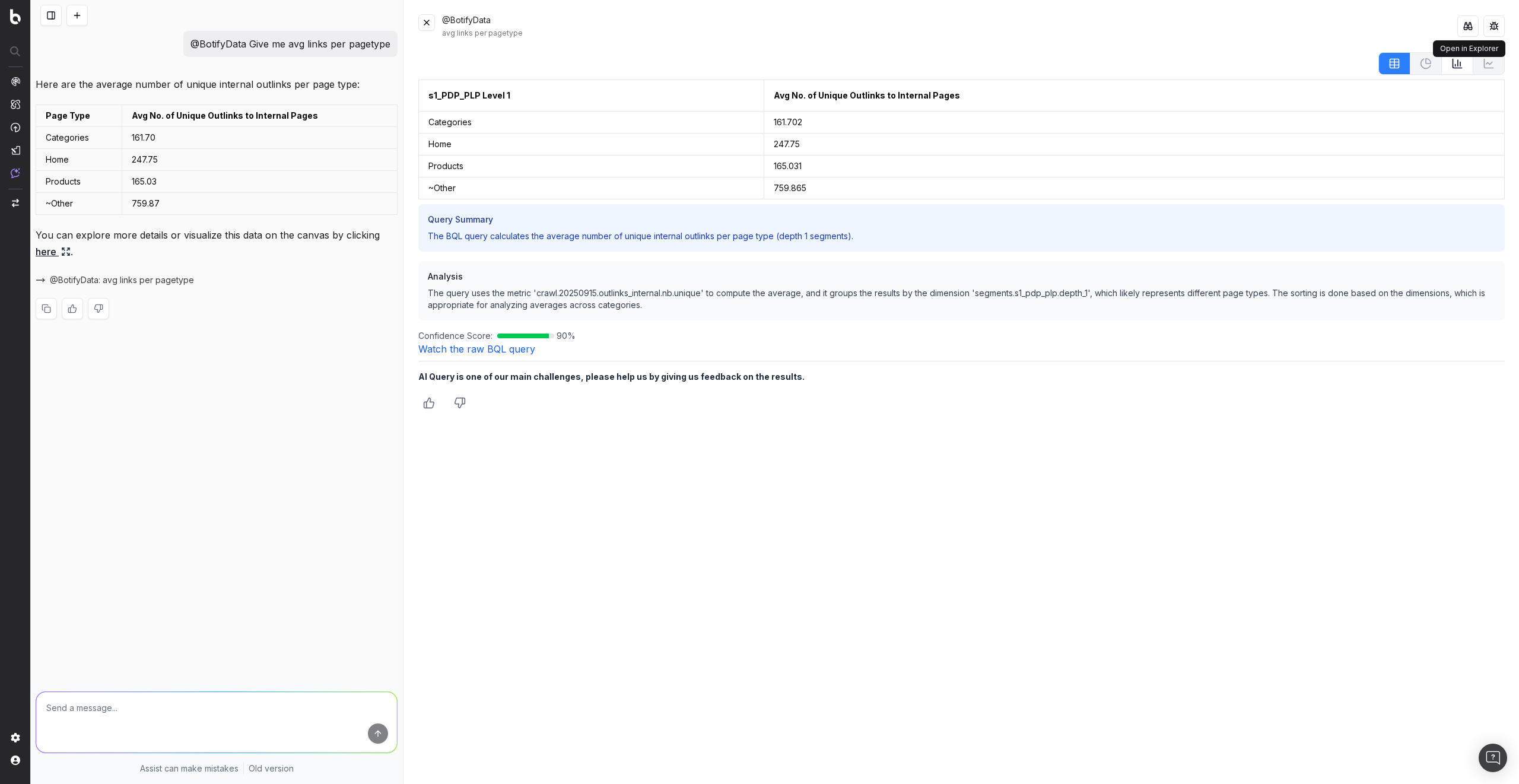
click at [1461, 70] on button at bounding box center [1457, 63] width 31 height 22
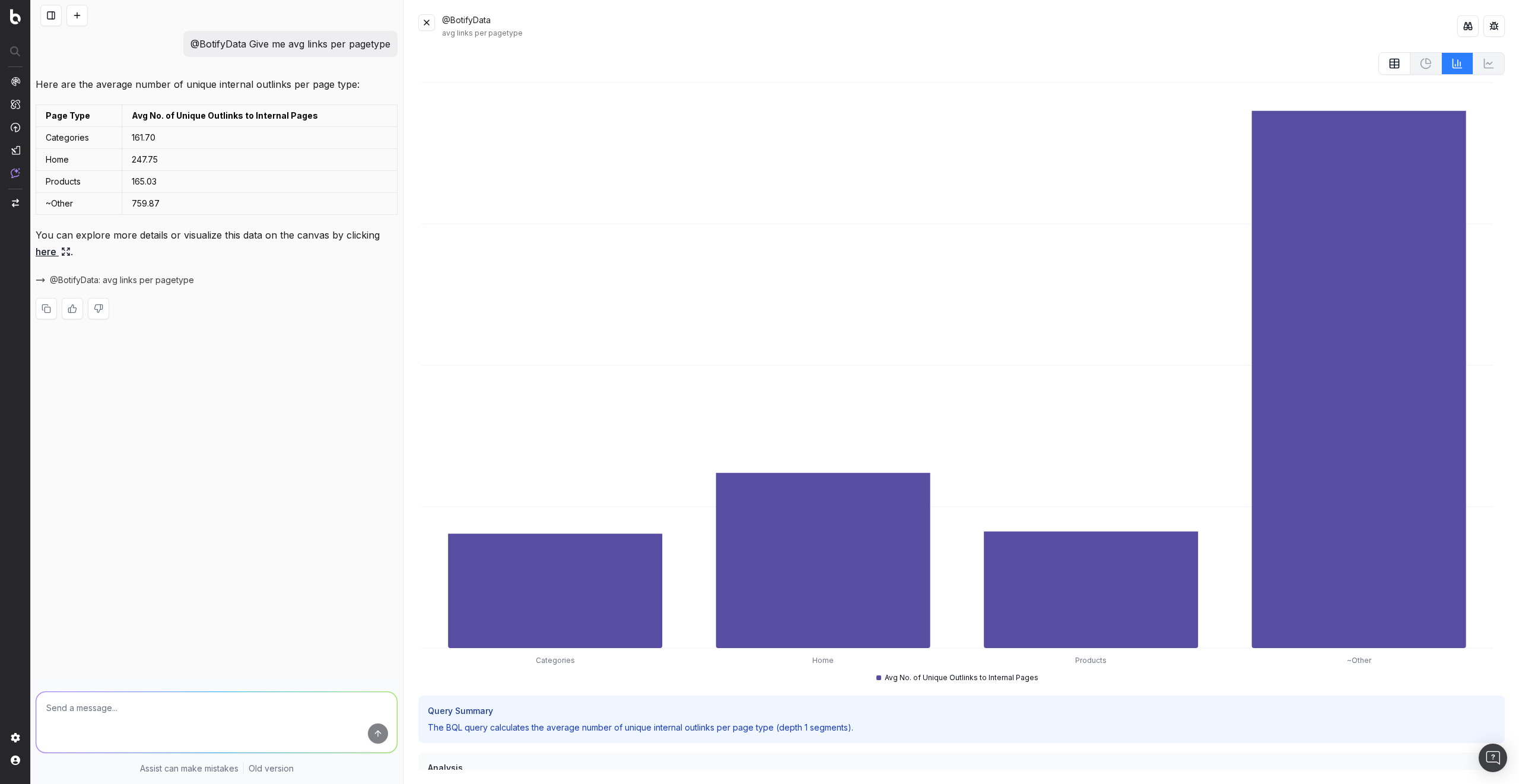
click at [1389, 64] on icon at bounding box center [1394, 63] width 12 height 12
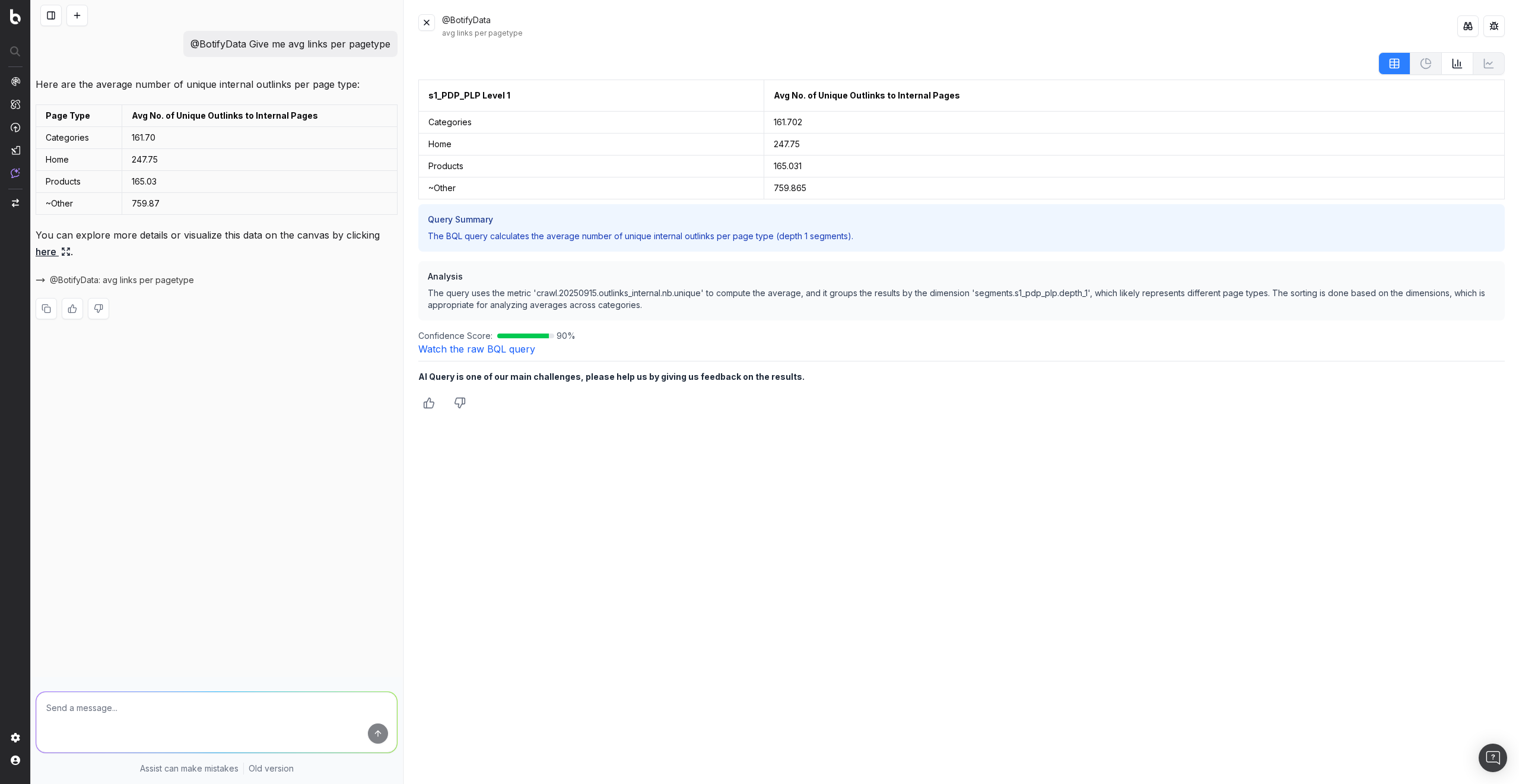
click at [480, 351] on link "Watch the raw BQL query" at bounding box center [476, 349] width 117 height 12
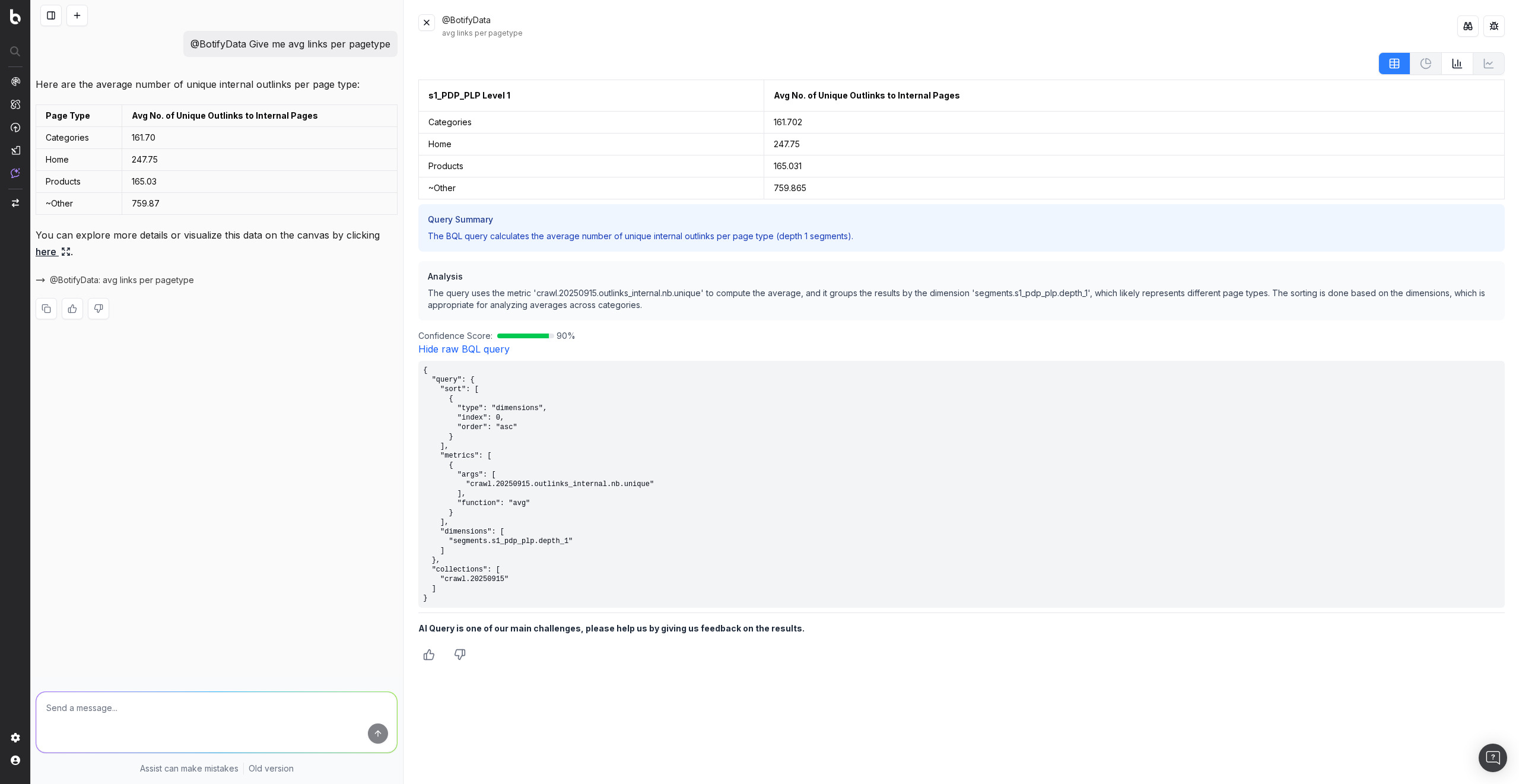
click at [428, 22] on button at bounding box center [426, 22] width 17 height 17
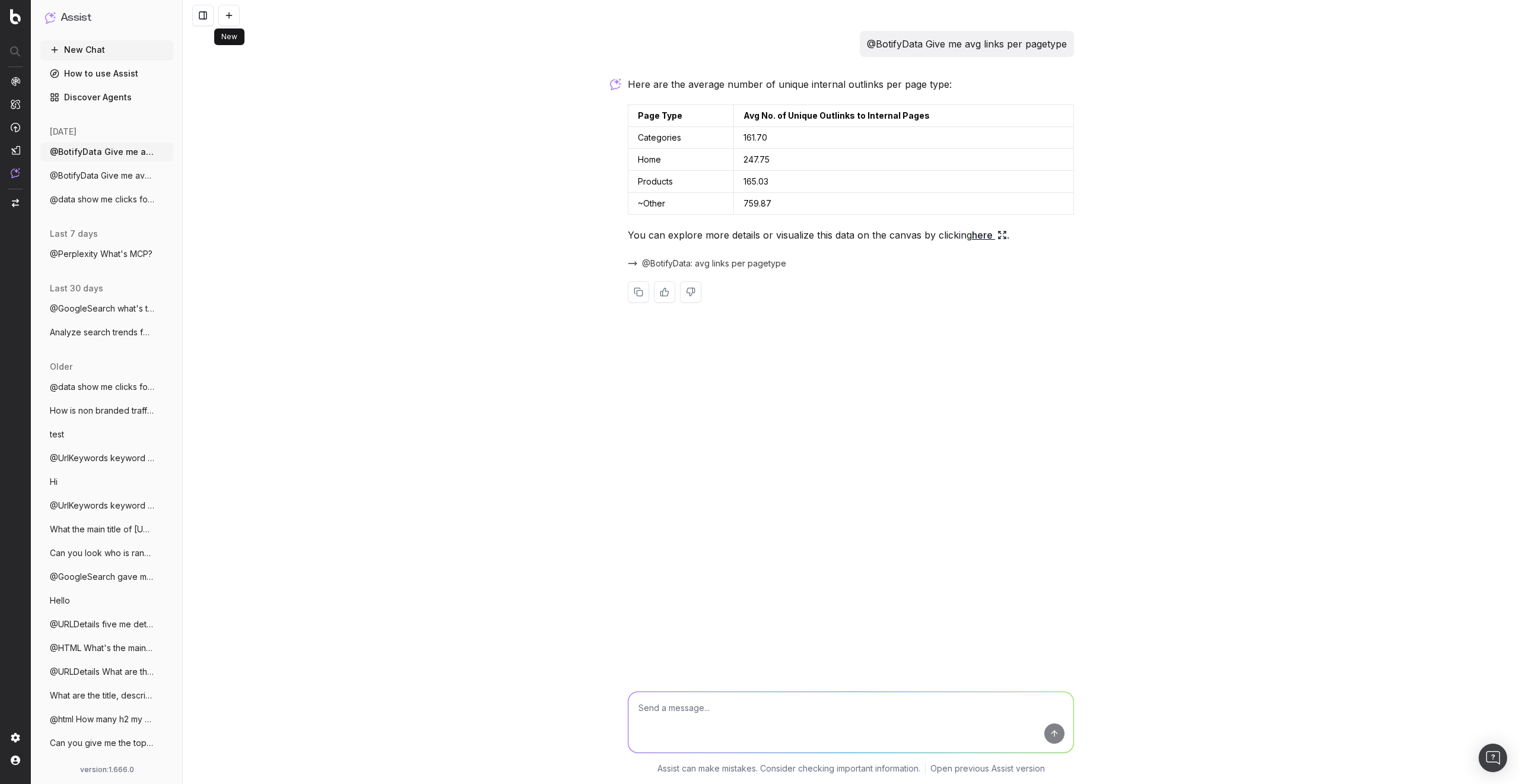
click at [223, 17] on button at bounding box center [228, 15] width 21 height 21
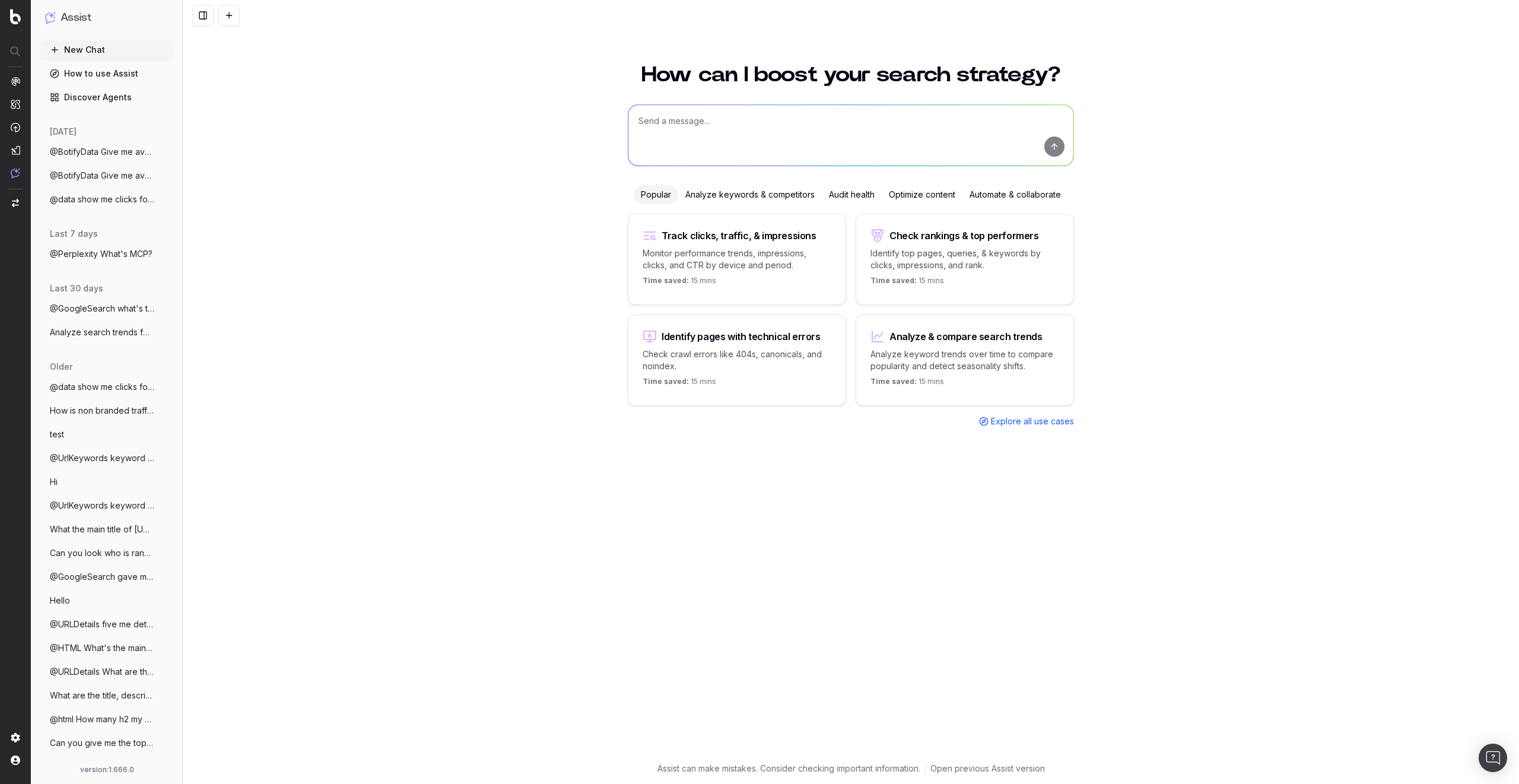
click at [712, 115] on textarea at bounding box center [851, 135] width 445 height 61
type textarea "@BotifyData clicks for last 7 days"
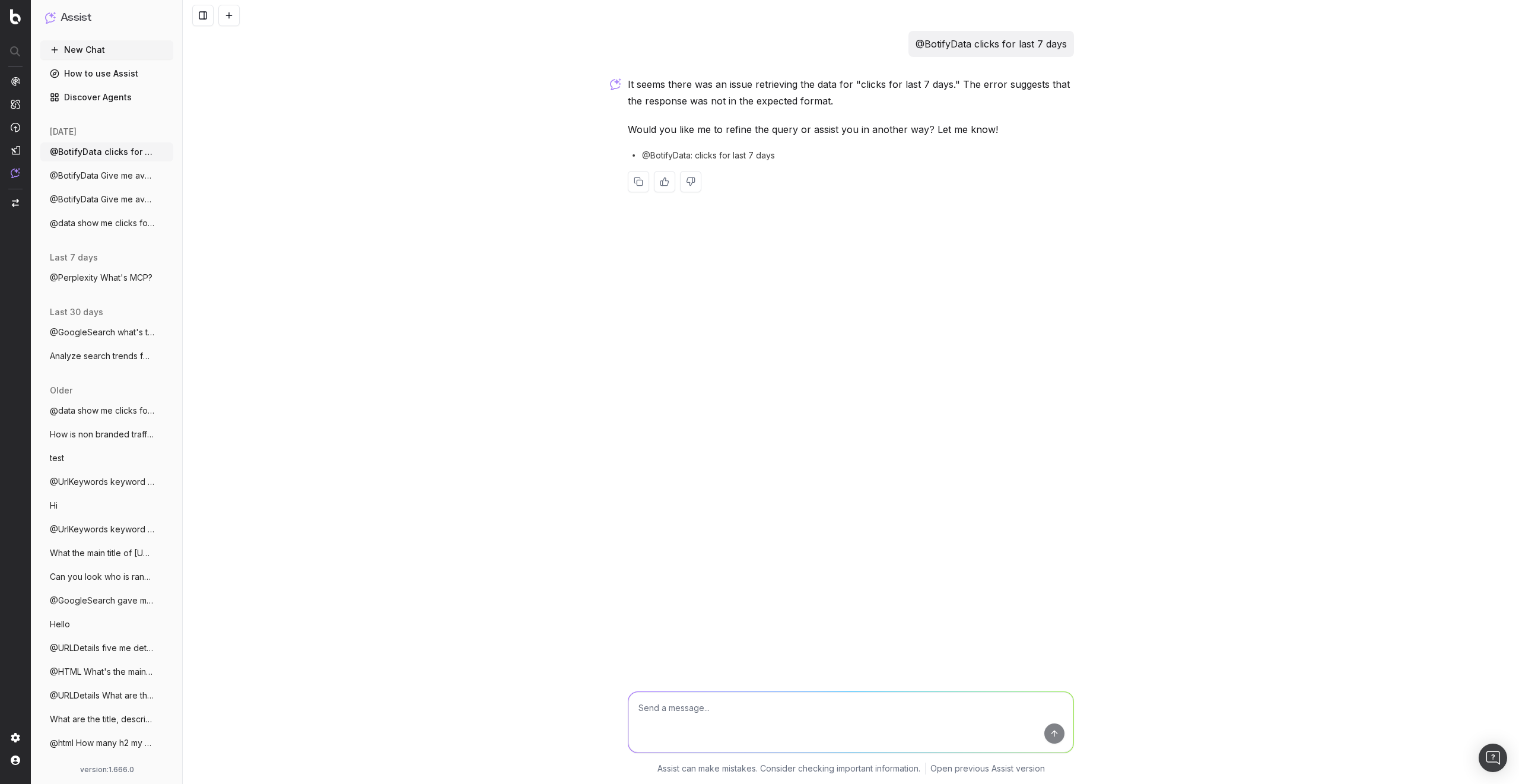
click at [741, 718] on textarea at bounding box center [851, 722] width 445 height 61
click at [963, 50] on p "@BotifyData clicks for last 7 days" at bounding box center [991, 43] width 151 height 17
click at [967, 40] on p "@BotifyData clicks for last 7 days" at bounding box center [991, 43] width 151 height 17
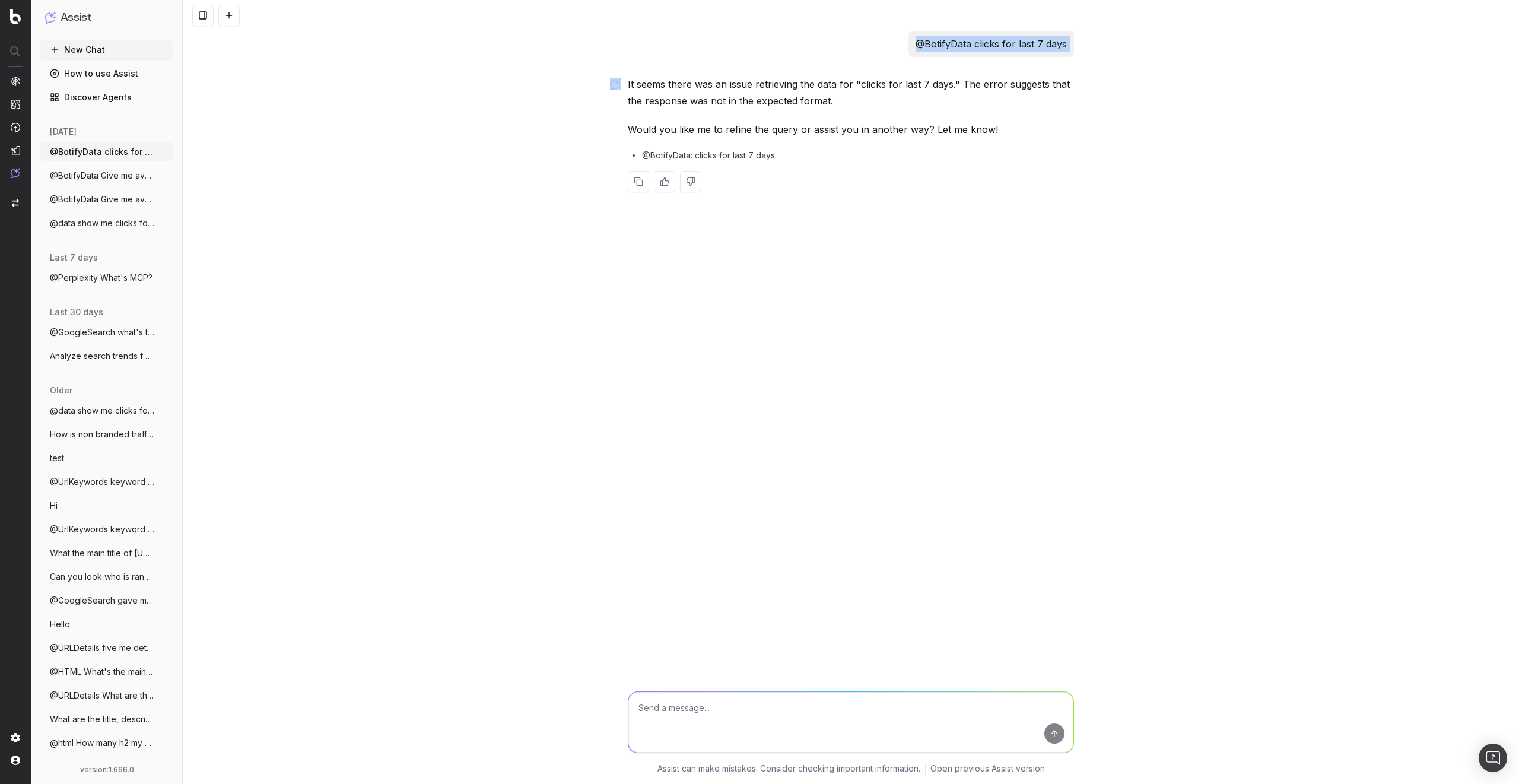
copy p "@BotifyData clicks for last 7 days"
click at [699, 712] on textarea at bounding box center [851, 722] width 445 height 61
paste textarea "@BotifyData clicks for last 7 days"
type textarea "@BotifyData show me clicks data"
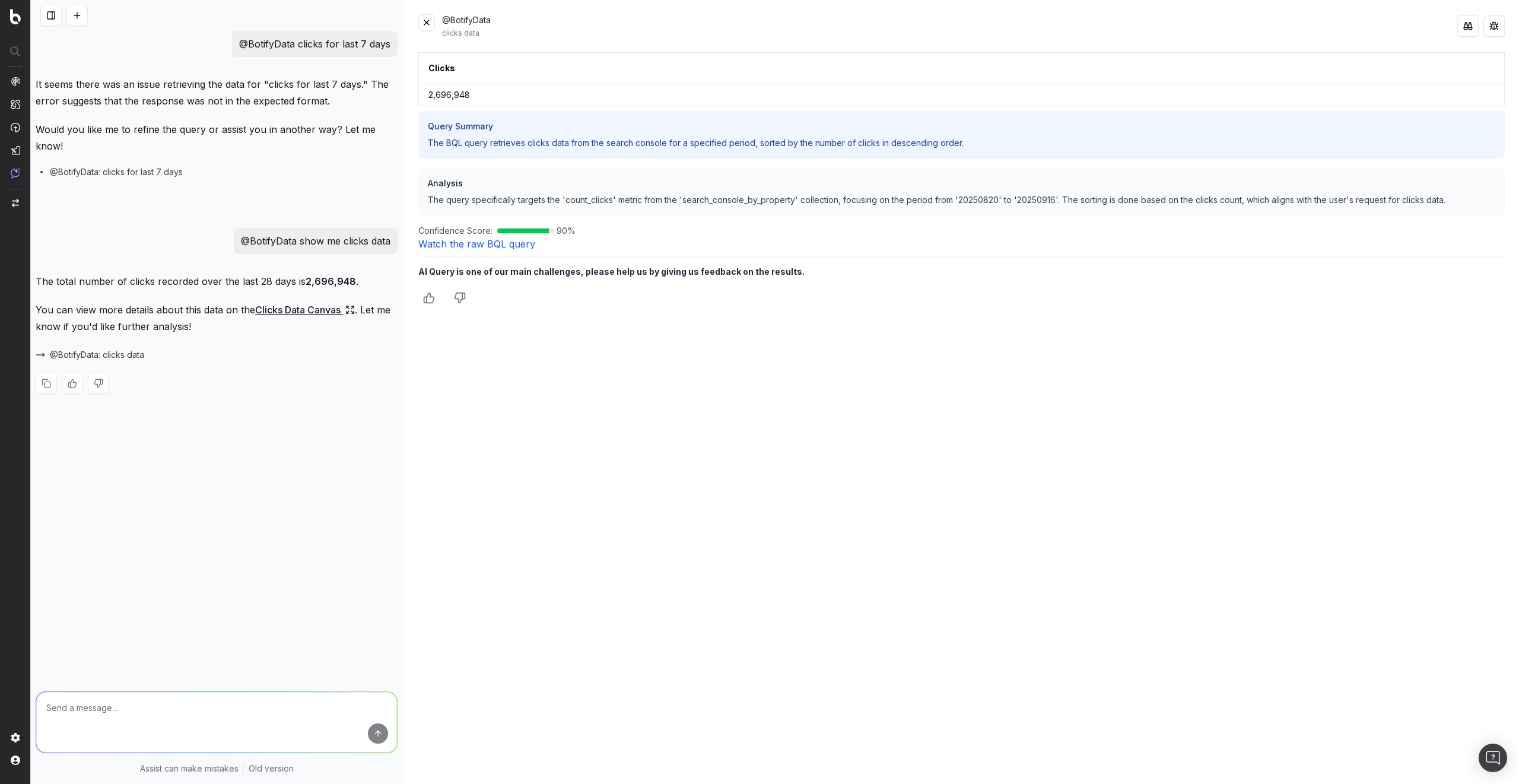
click at [170, 712] on textarea at bounding box center [217, 722] width 361 height 61
click at [307, 241] on p "@BotifyData show me clicks data" at bounding box center [315, 241] width 149 height 17
copy p "@BotifyData show me clicks data"
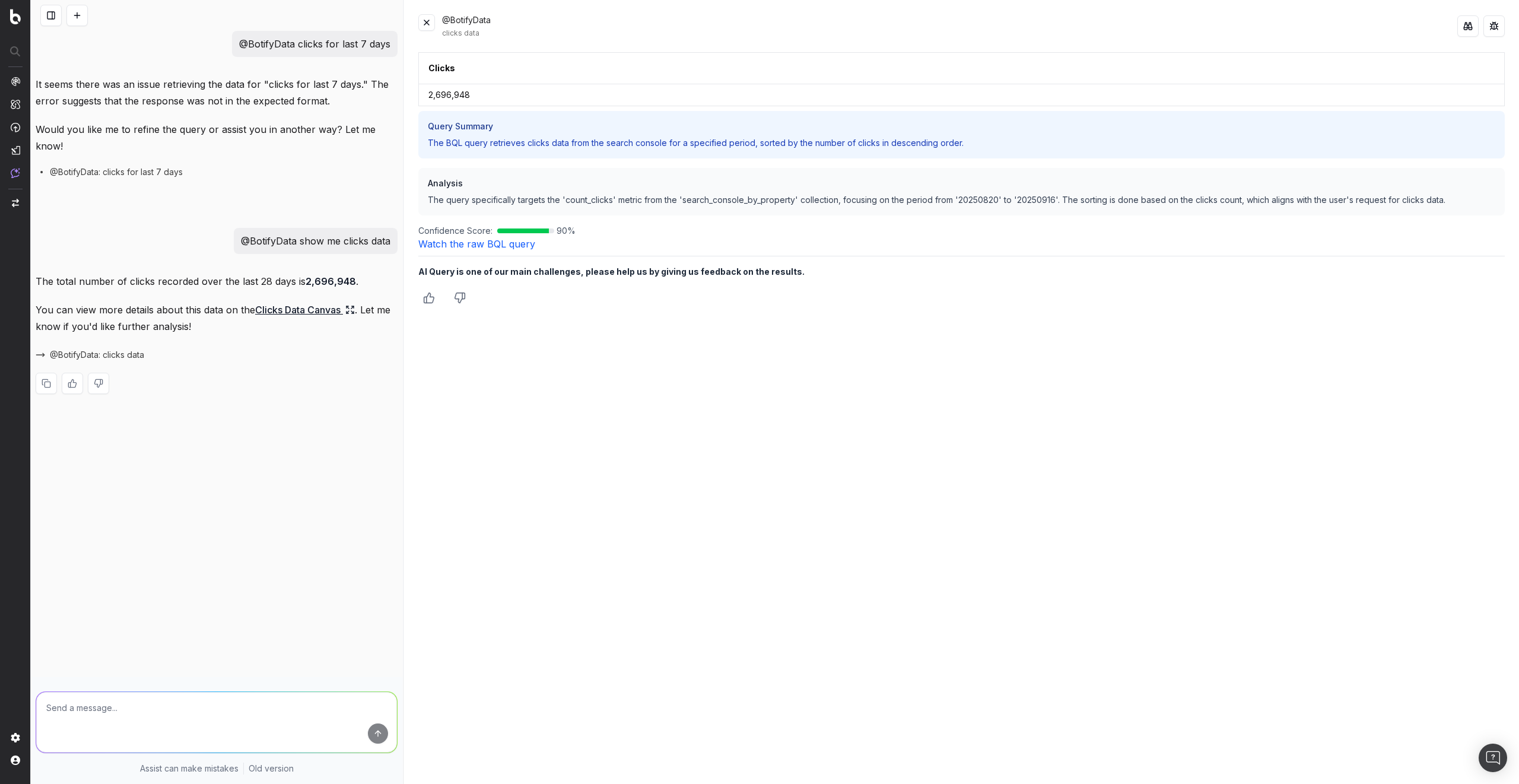
click at [107, 709] on textarea at bounding box center [217, 722] width 361 height 61
paste textarea "@BotifyData show me clicks data"
type textarea "@BotifyData show me clicks and CTR data"
click at [423, 25] on button at bounding box center [426, 22] width 17 height 17
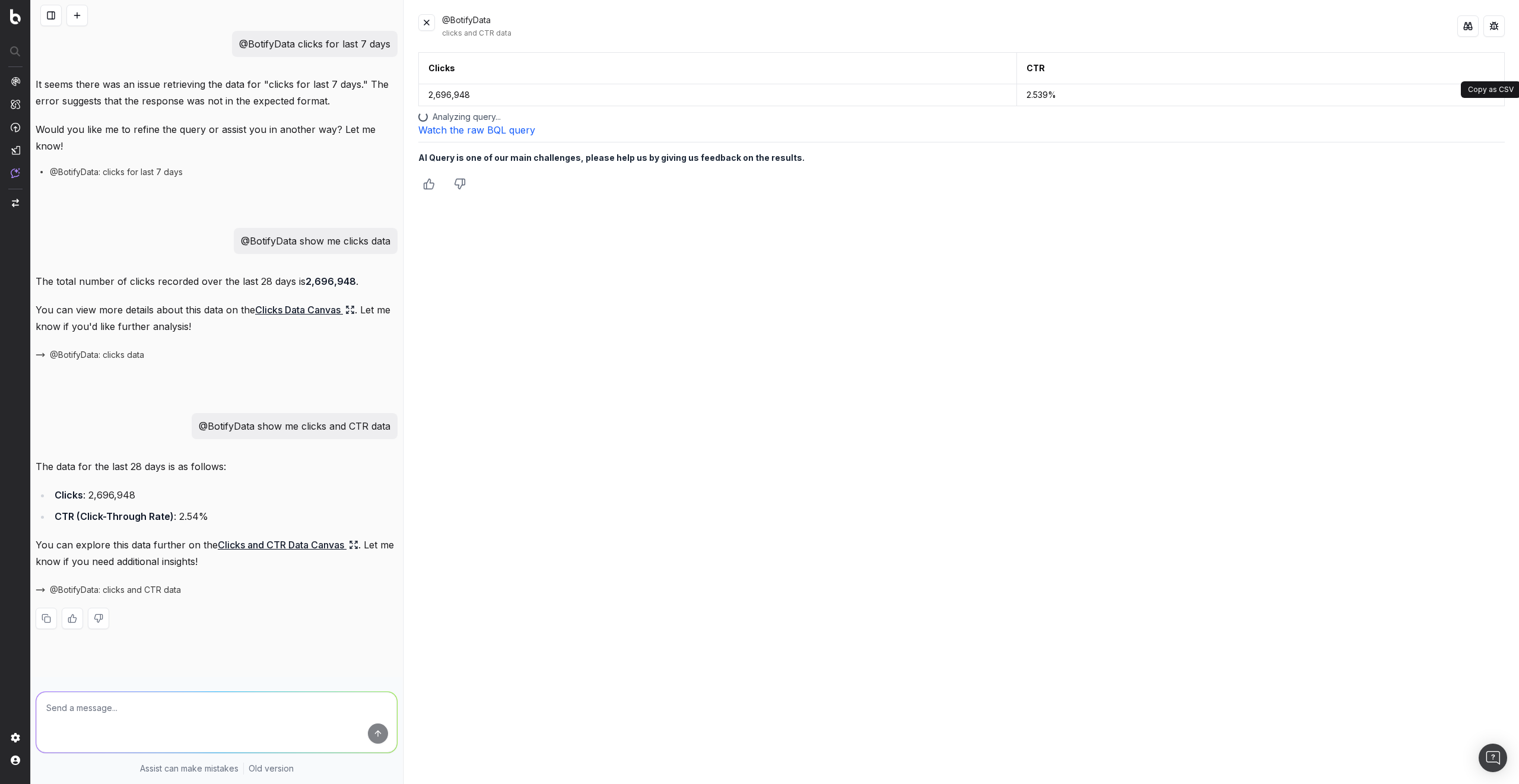
click at [1490, 70] on button at bounding box center [1493, 67] width 21 height 21
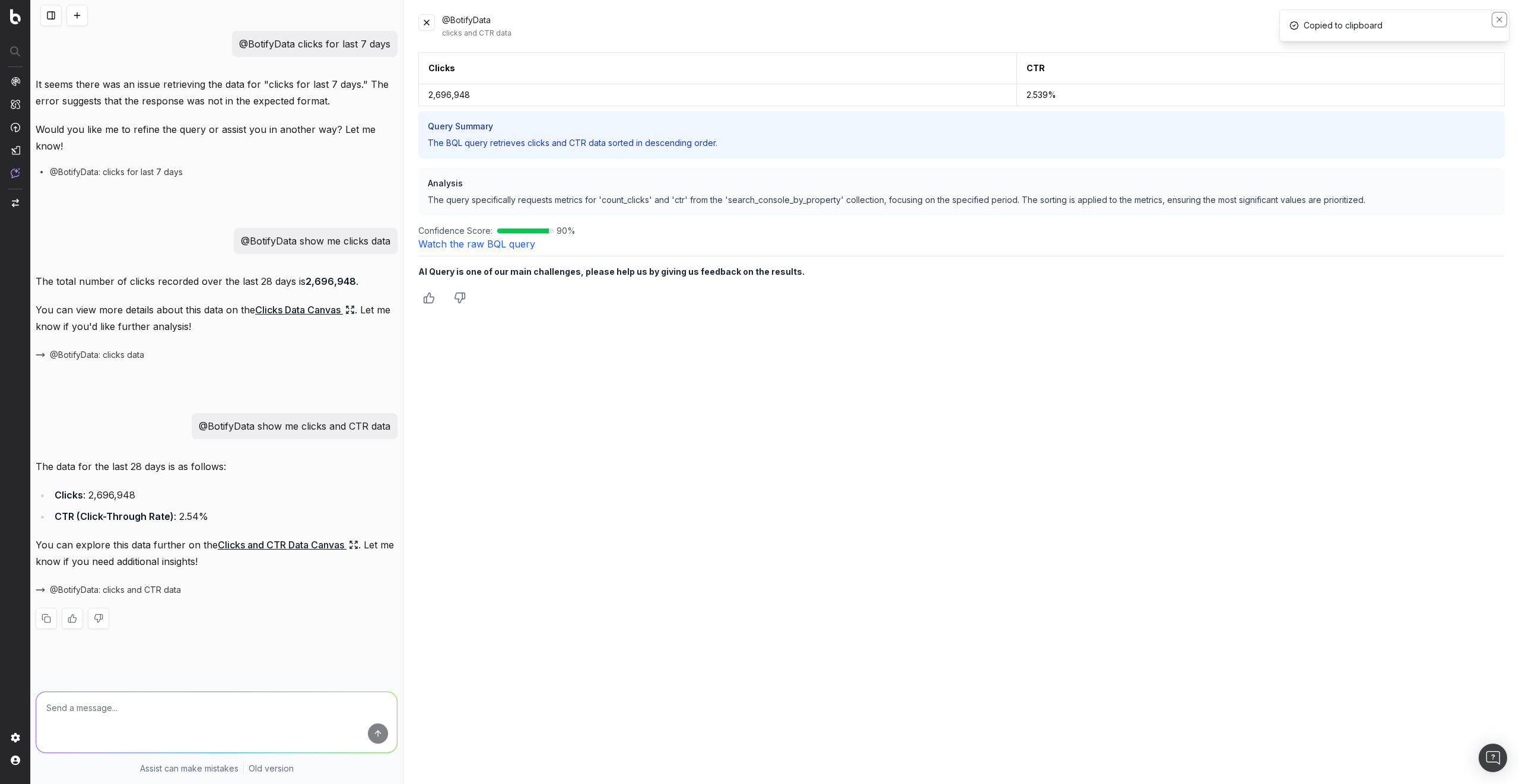
click at [1503, 19] on icon "Notifications (F8)" at bounding box center [1499, 19] width 9 height 9
click at [1470, 25] on button at bounding box center [1468, 25] width 21 height 21
click at [272, 428] on p "@BotifyData show me clicks and CTR data" at bounding box center [294, 425] width 191 height 17
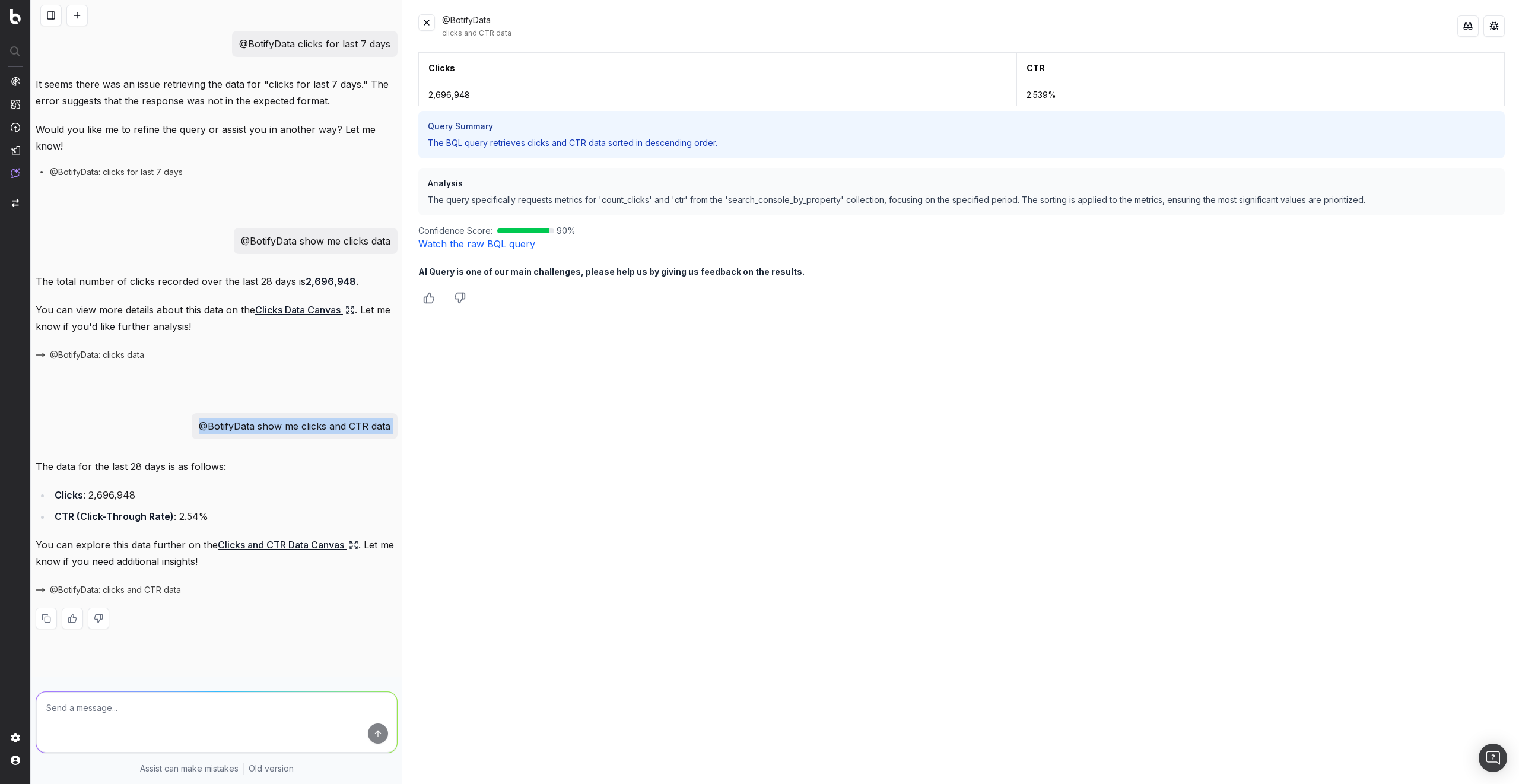
copy p "@BotifyData show me clicks and CTR data"
click at [428, 24] on button at bounding box center [426, 22] width 17 height 17
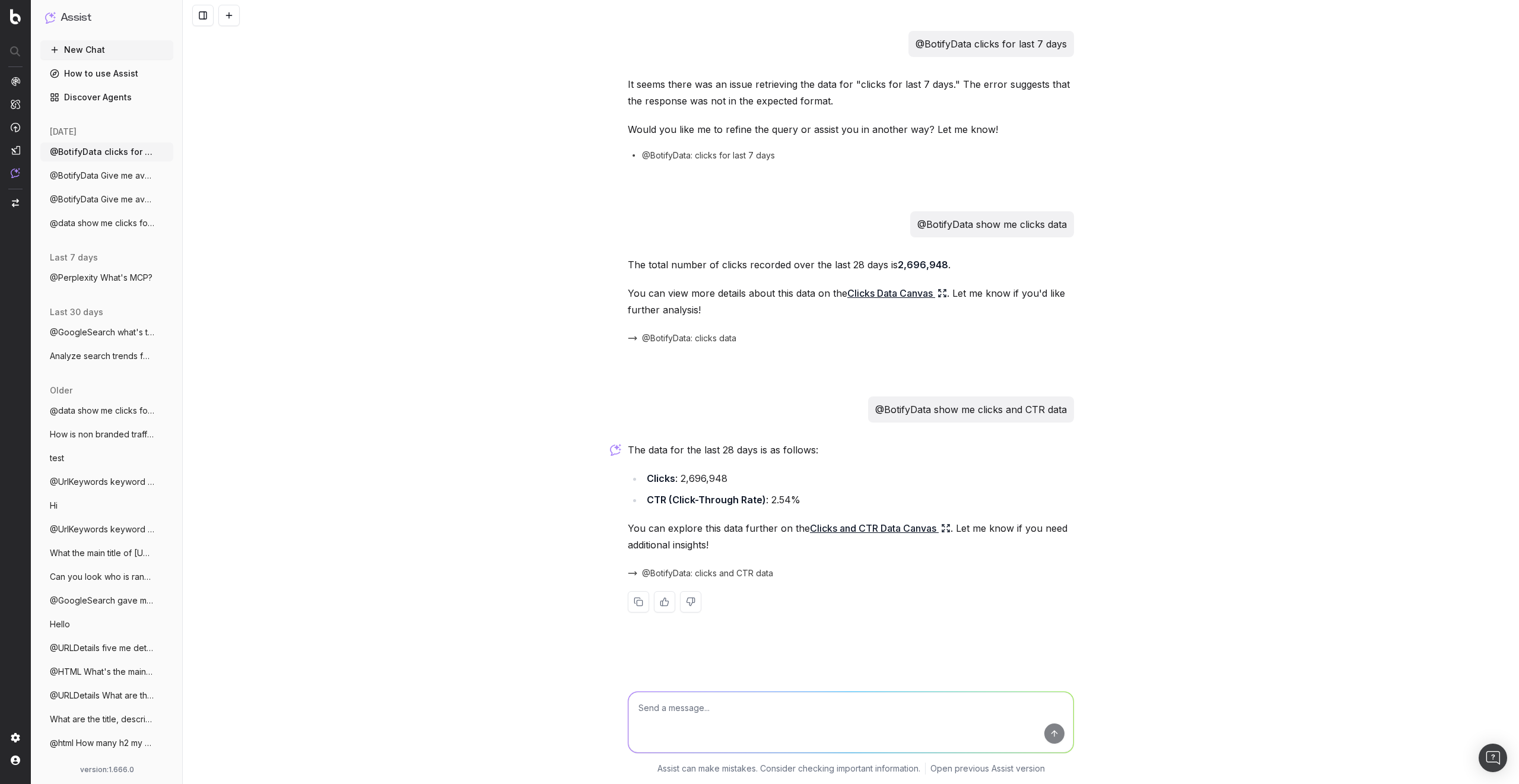
click at [457, 198] on div "@BotifyData clicks for last 7 days It seems there was an issue retrieving the d…" at bounding box center [851, 392] width 1336 height 784
click at [230, 21] on button at bounding box center [228, 15] width 21 height 21
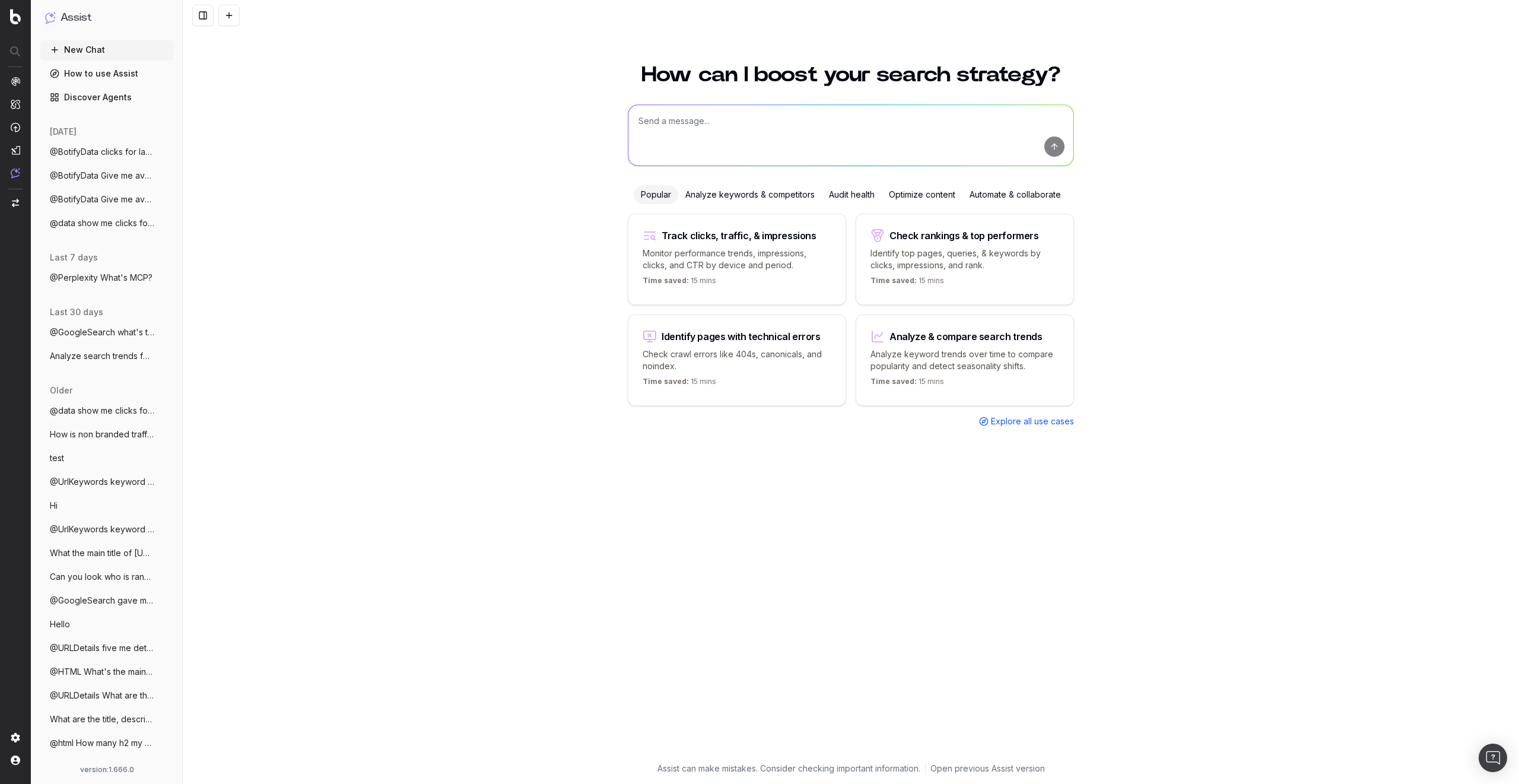
click at [680, 124] on textarea at bounding box center [851, 135] width 445 height 61
paste textarea "@BotifyData show me clicks and CTR data"
type textarea "@BotifyData show me clicks and CTR data"
click at [675, 136] on textarea "@BotifyData show me clicks and CTR data" at bounding box center [851, 135] width 445 height 61
click at [1052, 149] on button "submit" at bounding box center [1054, 146] width 20 height 20
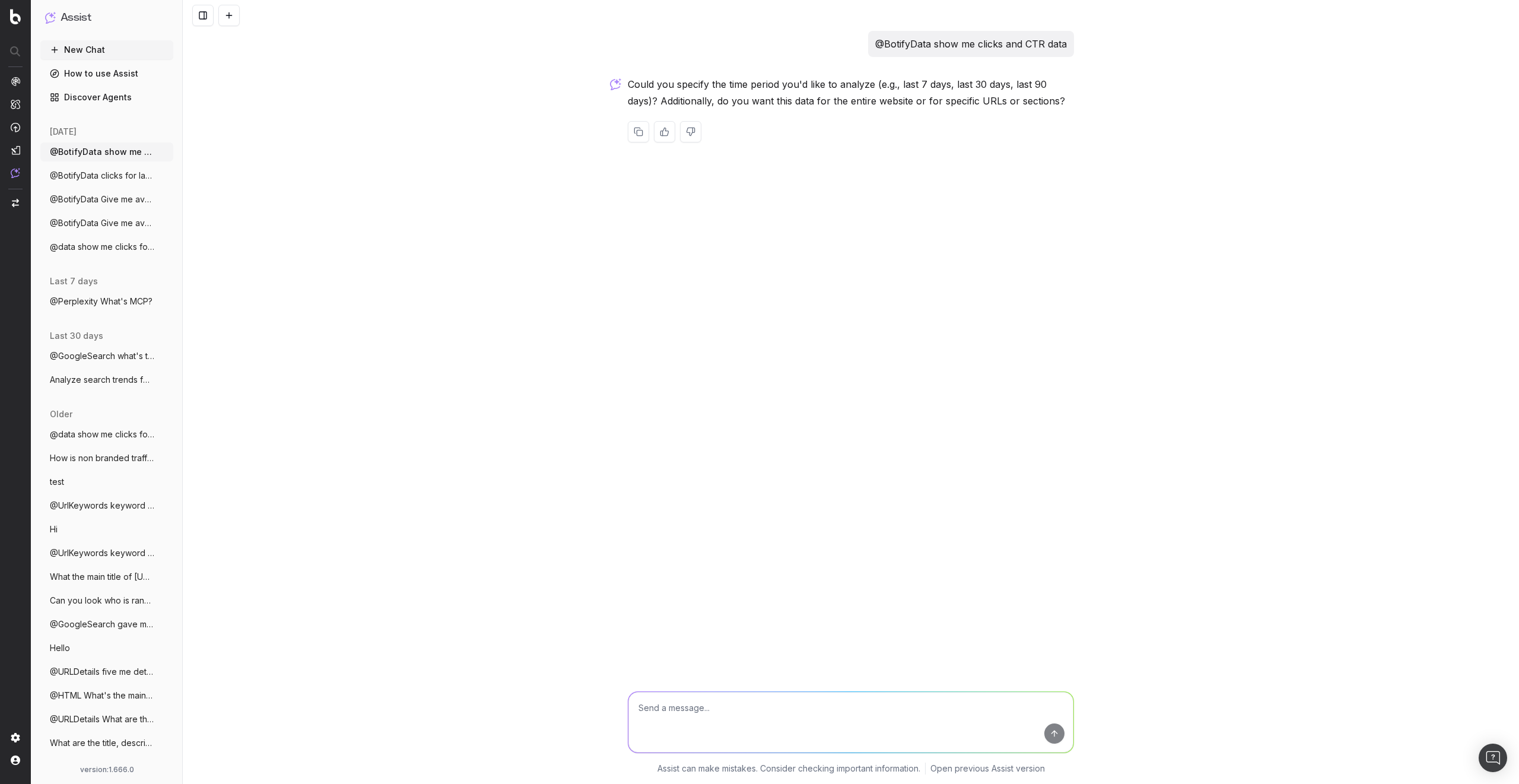
click at [747, 728] on textarea at bounding box center [851, 722] width 445 height 61
click at [670, 707] on textarea at bounding box center [851, 722] width 445 height 61
type textarea "last 7 days"
click at [394, 312] on div "@BotifyData show me clicks and CTR data Could you specify the time period you'd…" at bounding box center [851, 392] width 1336 height 784
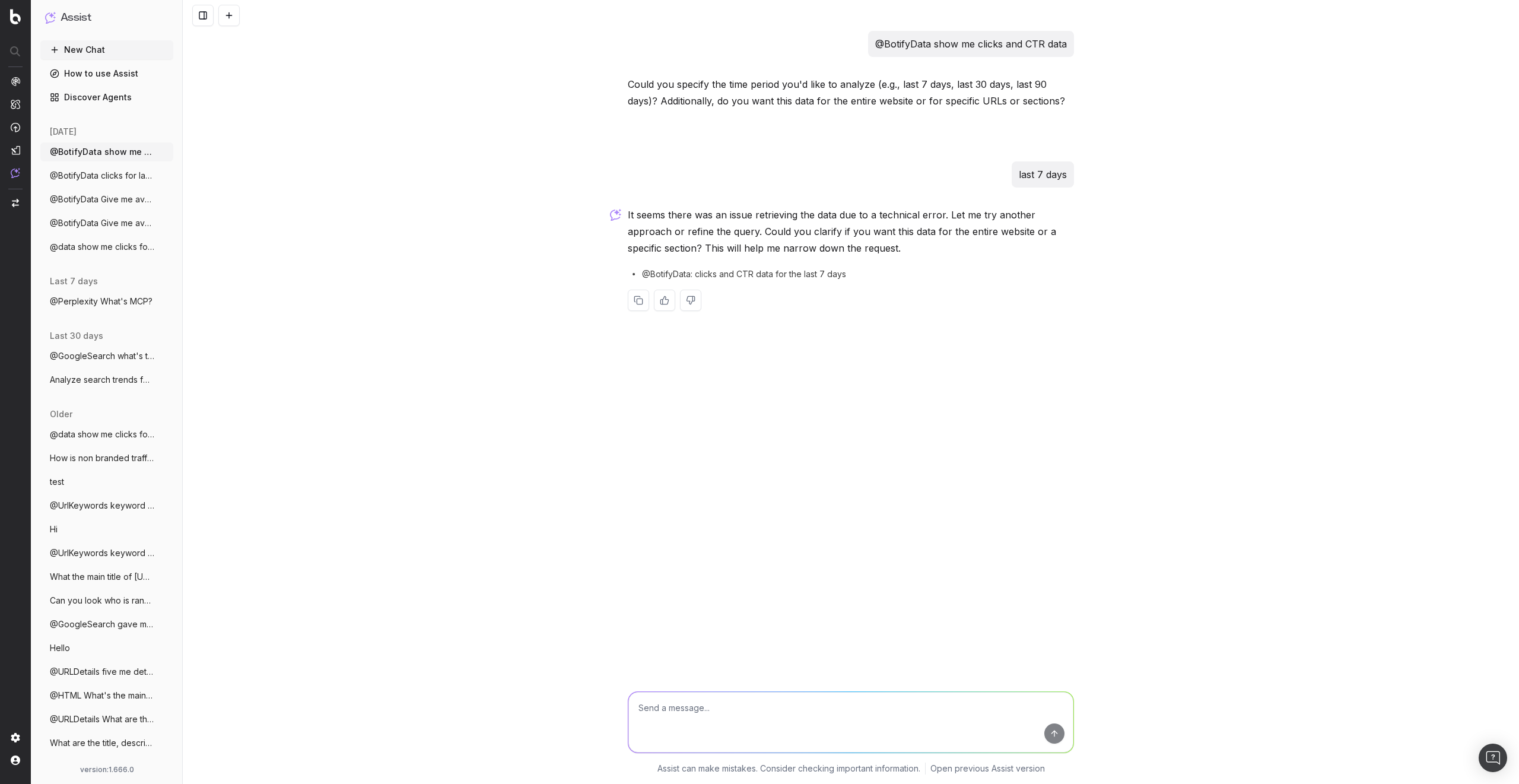
click at [103, 170] on span "@BotifyData clicks for last 7 days" at bounding box center [102, 175] width 104 height 12
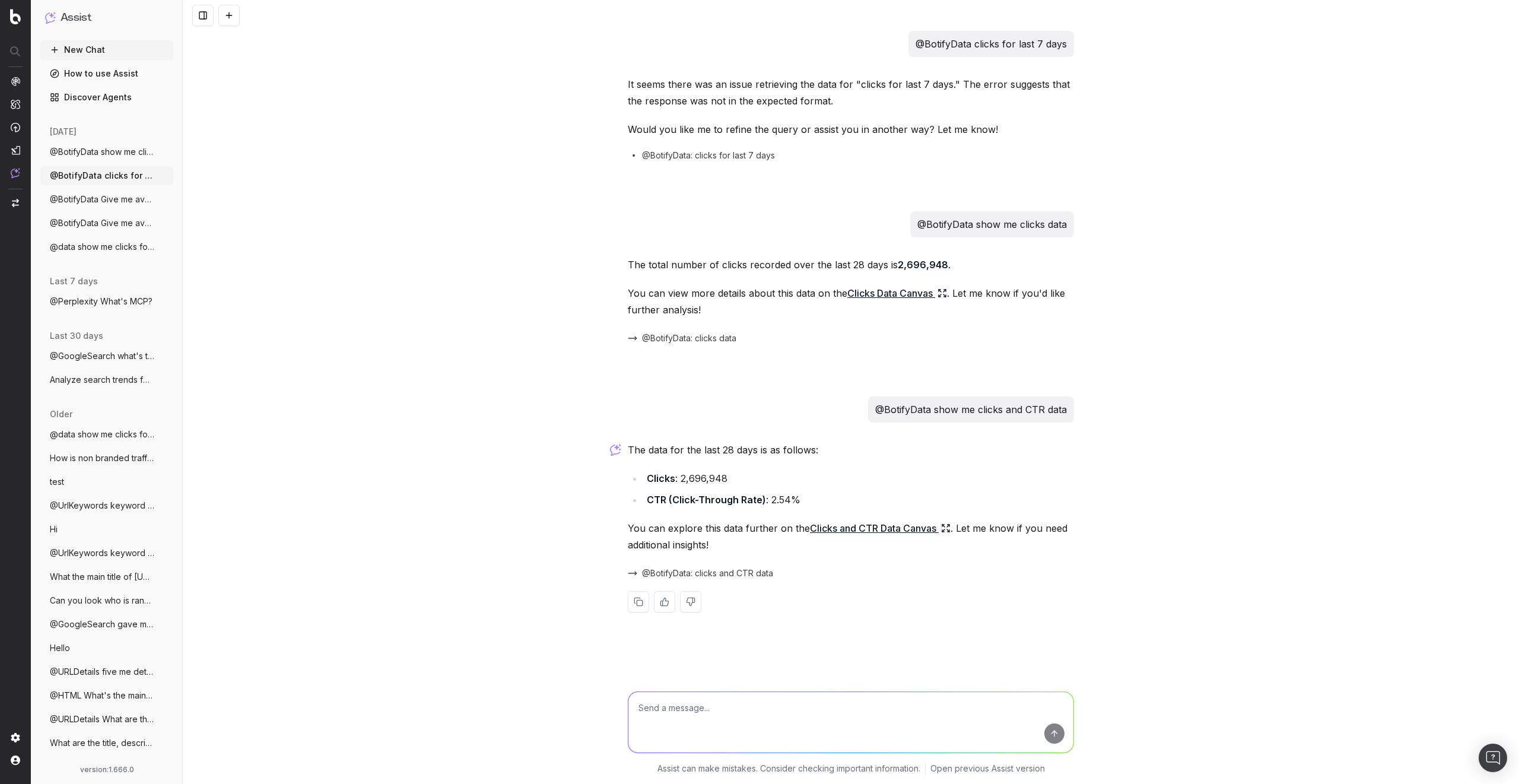
click at [708, 572] on span "@BotifyData: clicks and CTR data" at bounding box center [707, 573] width 131 height 12
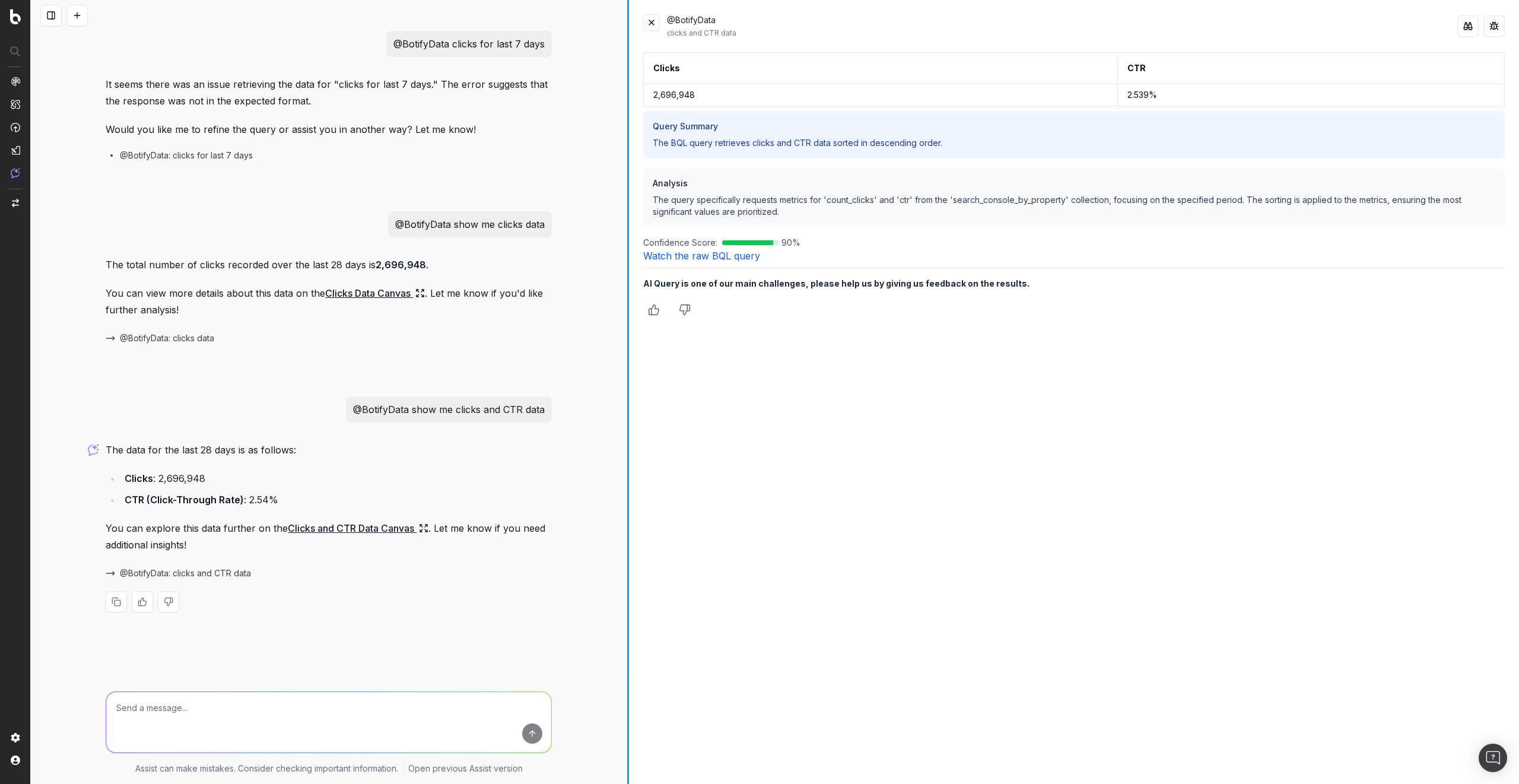
click at [631, 197] on div "@BotifyData clicks for last 7 days It seems there was an issue retrieving the d…" at bounding box center [775, 392] width 1489 height 784
click at [1468, 28] on button at bounding box center [1468, 25] width 21 height 21
click at [1382, 25] on div "@BotifyData clicks and CTR data" at bounding box center [1062, 26] width 791 height 24
click at [1494, 67] on button at bounding box center [1493, 67] width 21 height 21
click at [51, 14] on button at bounding box center [51, 15] width 21 height 21
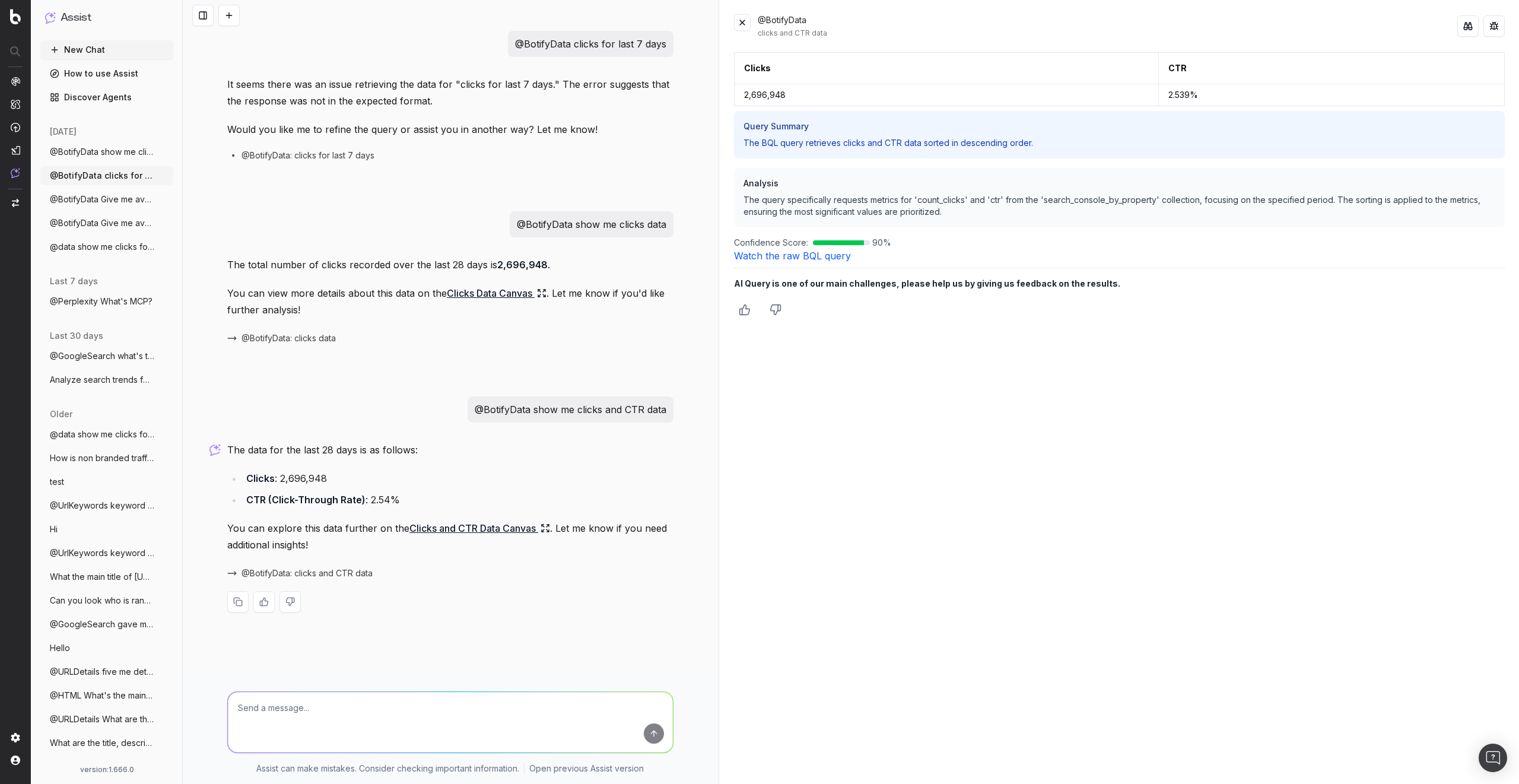
click at [99, 151] on span "@BotifyData show me clicks and CTR data" at bounding box center [102, 151] width 104 height 12
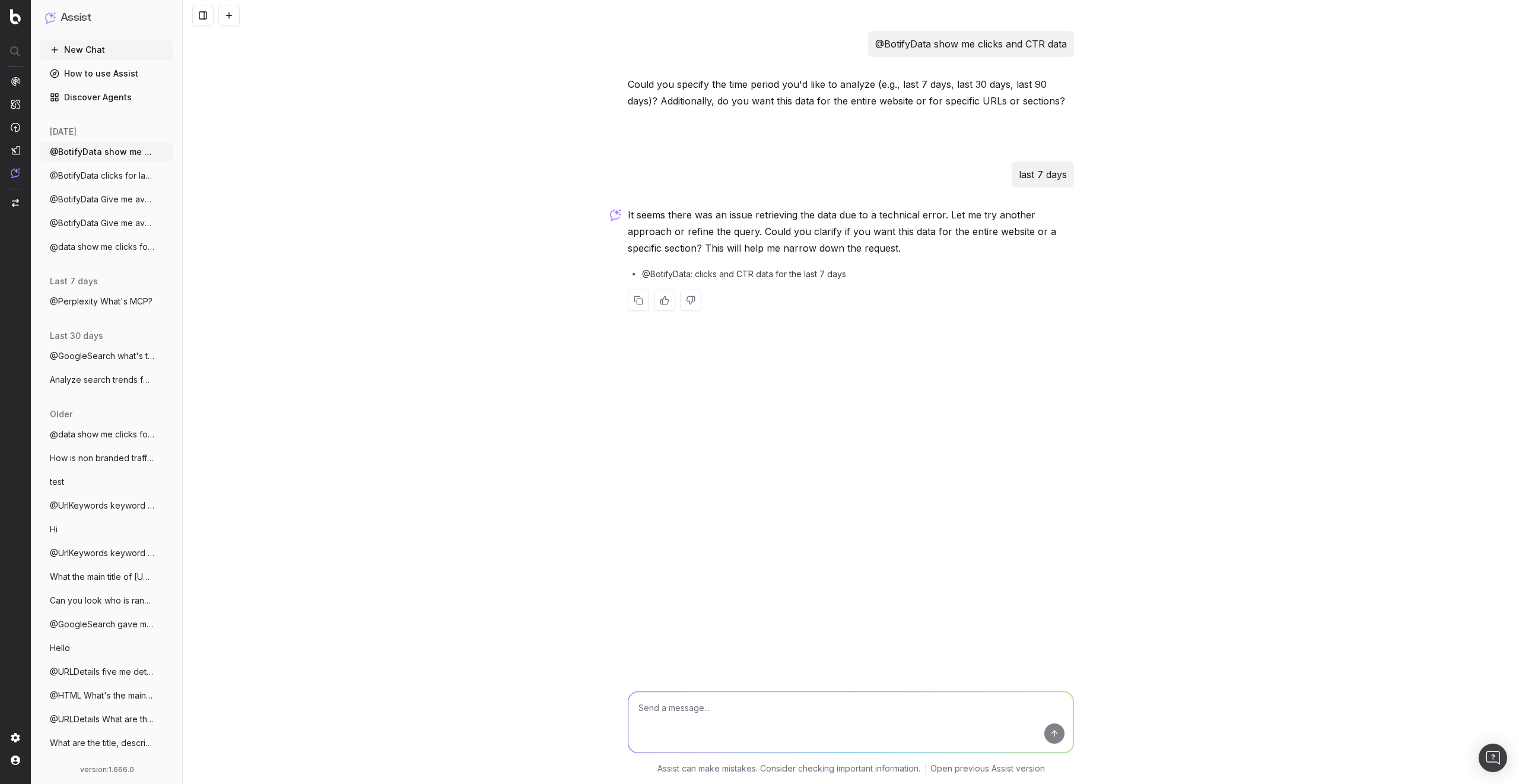
click at [101, 170] on span "@BotifyData clicks for last 7 days" at bounding box center [102, 175] width 104 height 12
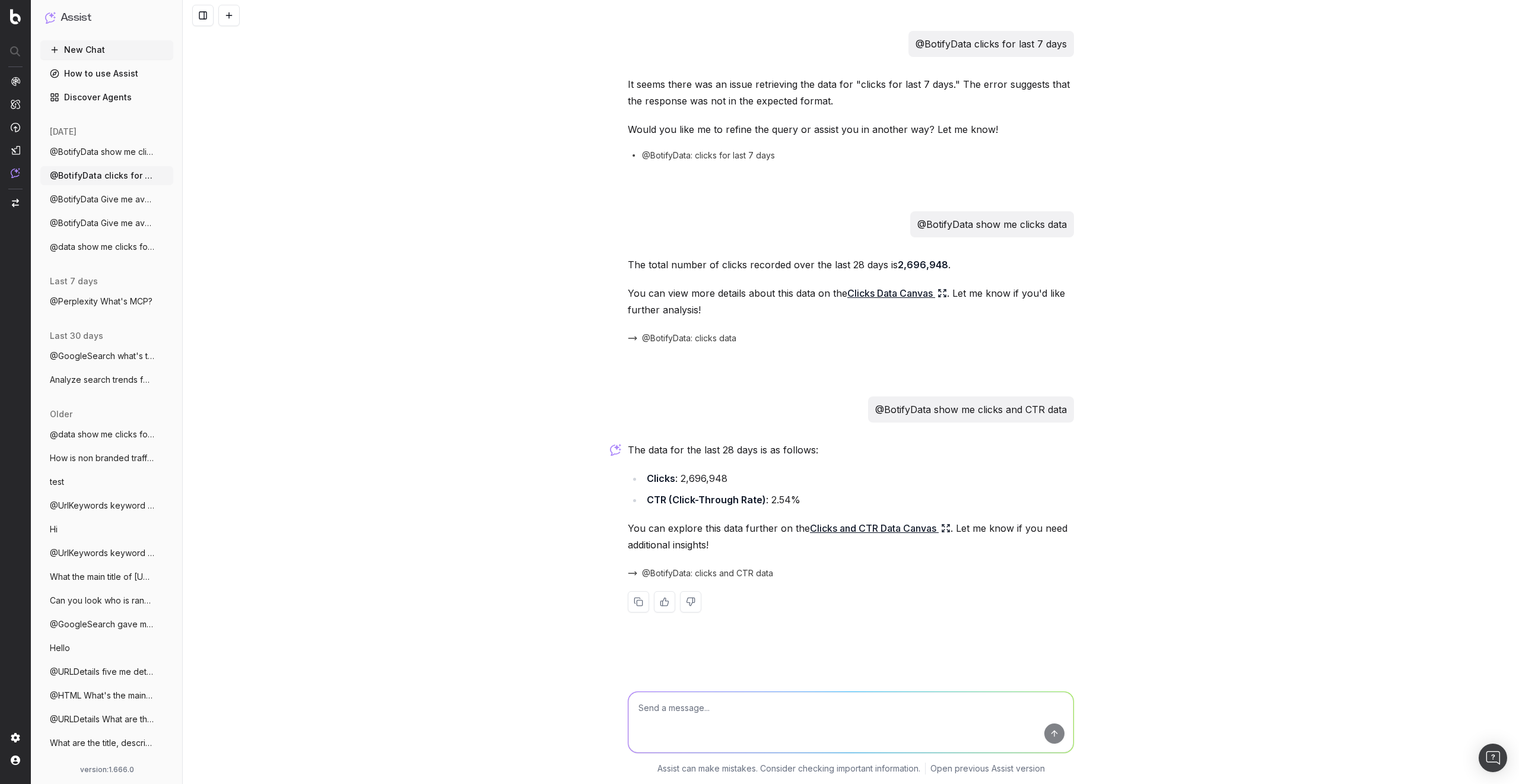
click at [607, 38] on div "@BotifyData clicks for last 7 days It seems there was an issue retrieving the d…" at bounding box center [851, 392] width 1336 height 784
